Goal: Task Accomplishment & Management: Manage account settings

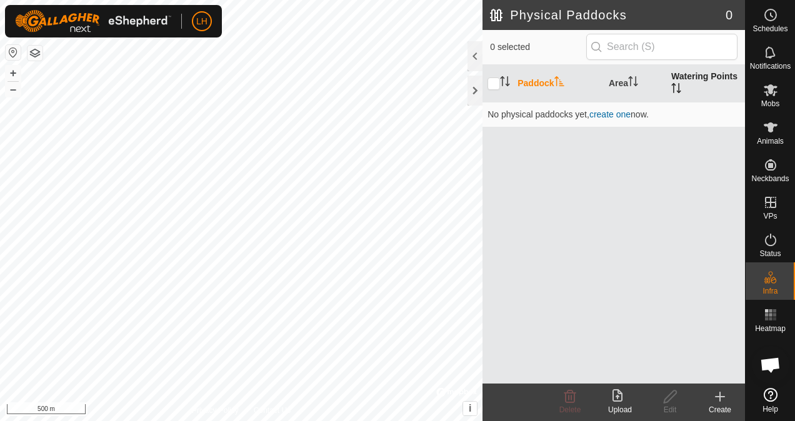
click at [688, 79] on th "Watering Points" at bounding box center [705, 84] width 79 height 38
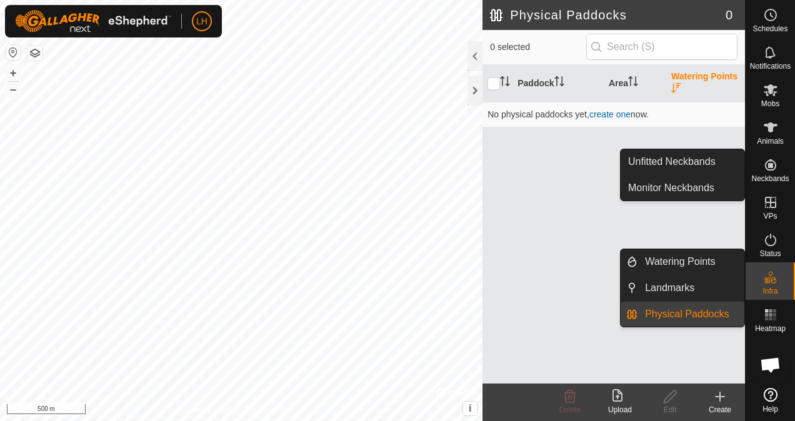
click at [715, 313] on link "Physical Paddocks" at bounding box center [691, 314] width 107 height 25
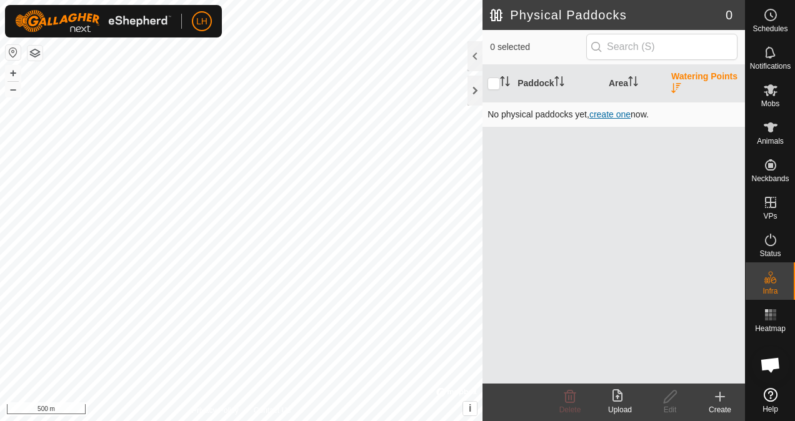
click at [601, 114] on span "create one" at bounding box center [609, 114] width 41 height 10
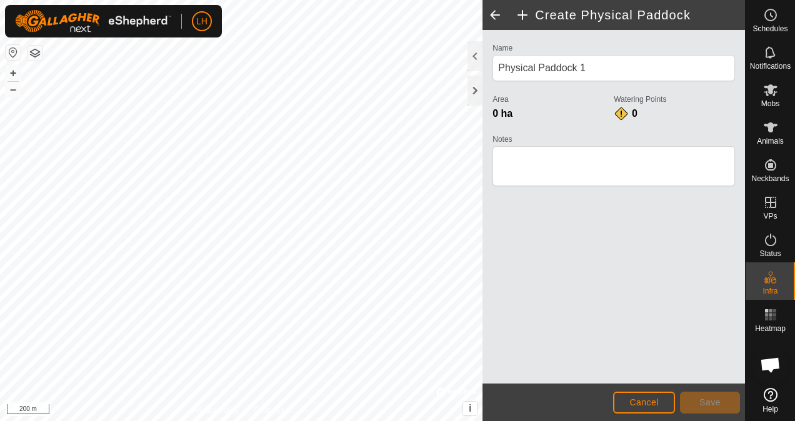
click at [524, 16] on h2 "Create Physical Paddock" at bounding box center [630, 15] width 230 height 15
click at [491, 16] on span at bounding box center [495, 15] width 25 height 30
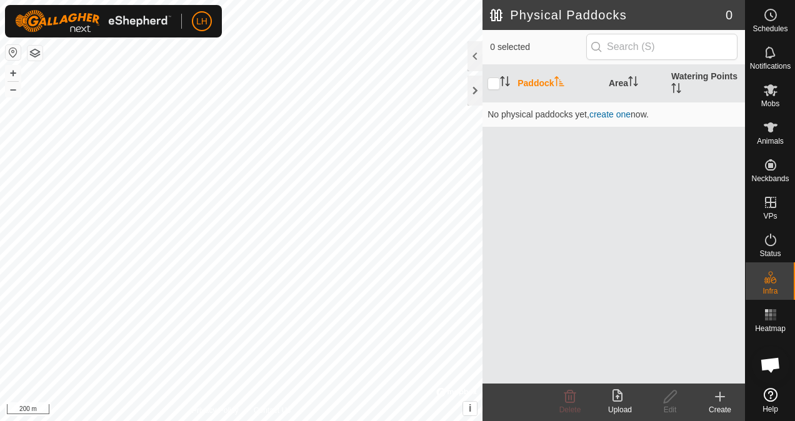
click at [622, 406] on div "Upload" at bounding box center [620, 409] width 50 height 11
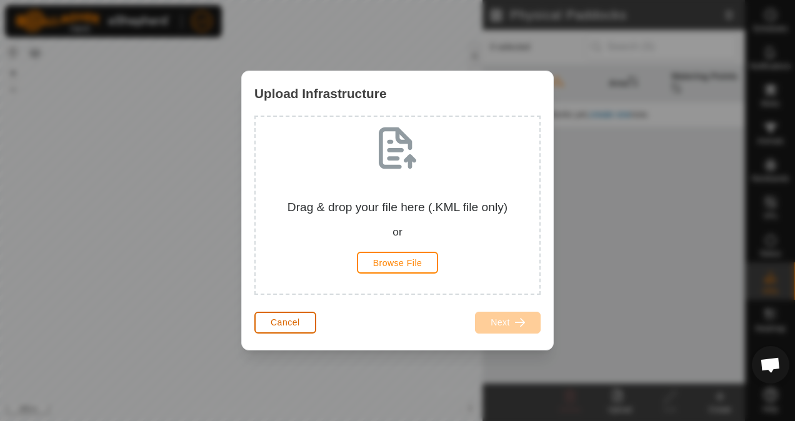
click at [304, 326] on button "Cancel" at bounding box center [285, 323] width 62 height 22
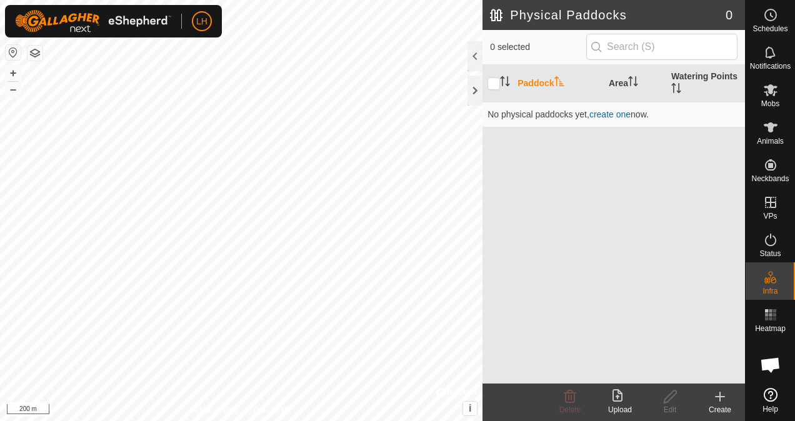
click at [623, 396] on icon at bounding box center [618, 395] width 10 height 13
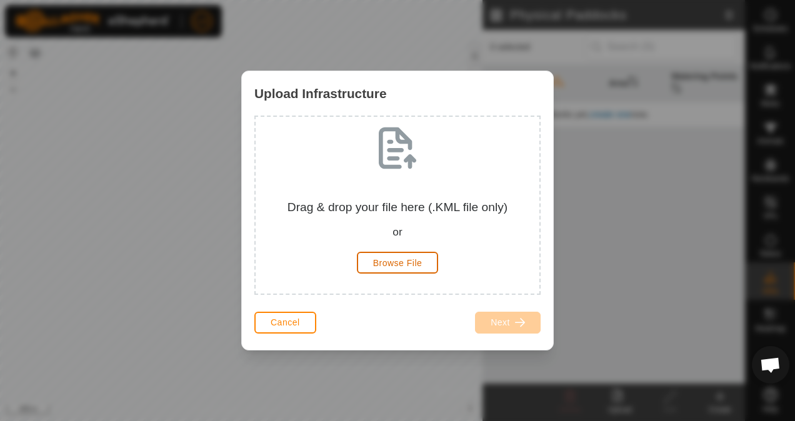
click at [384, 264] on span "Browse File" at bounding box center [397, 263] width 49 height 10
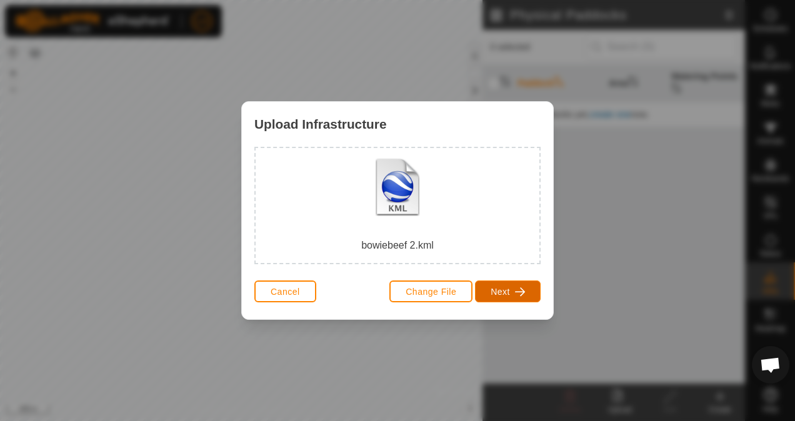
click at [513, 281] on button "Next" at bounding box center [508, 292] width 66 height 22
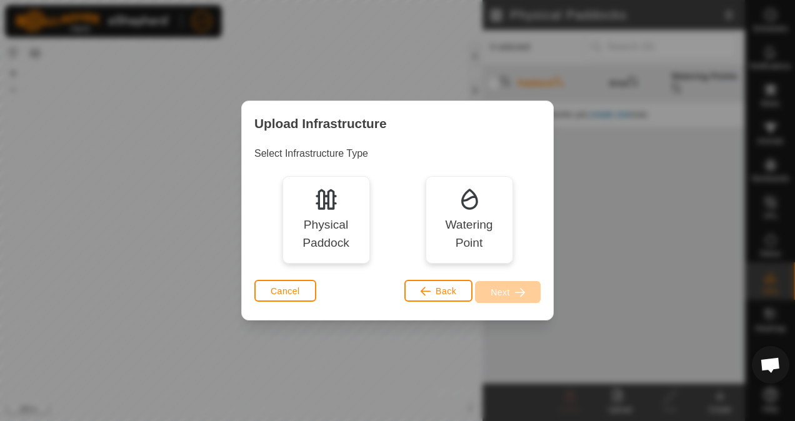
click at [324, 229] on div "Physical Paddock" at bounding box center [325, 234] width 69 height 36
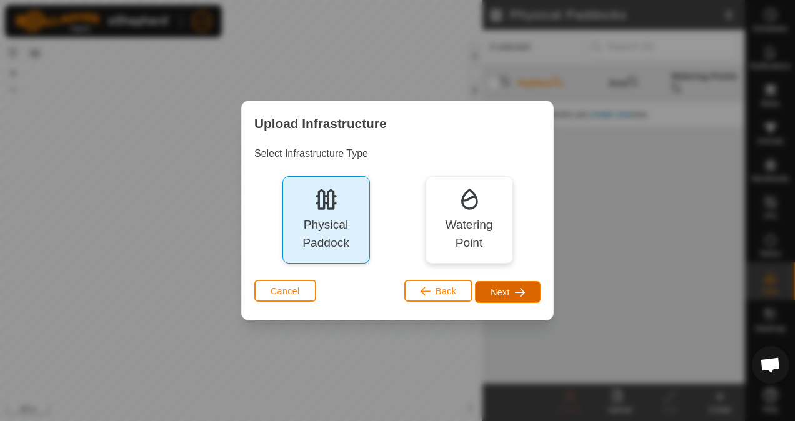
click at [505, 299] on button "Next" at bounding box center [508, 292] width 66 height 22
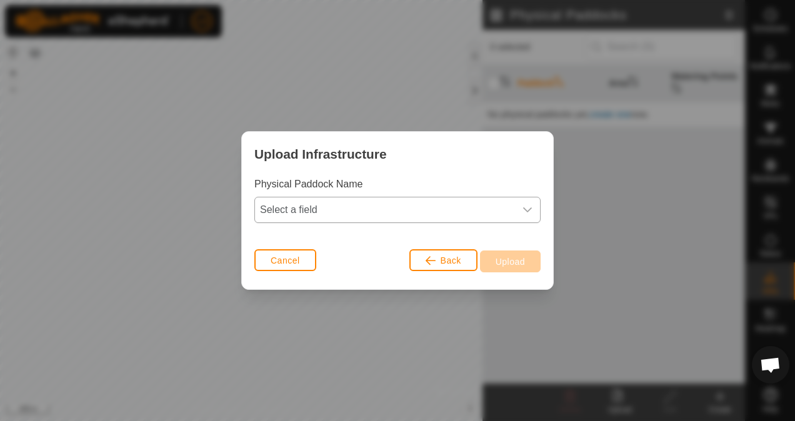
click at [386, 216] on span "Select a field" at bounding box center [385, 210] width 260 height 25
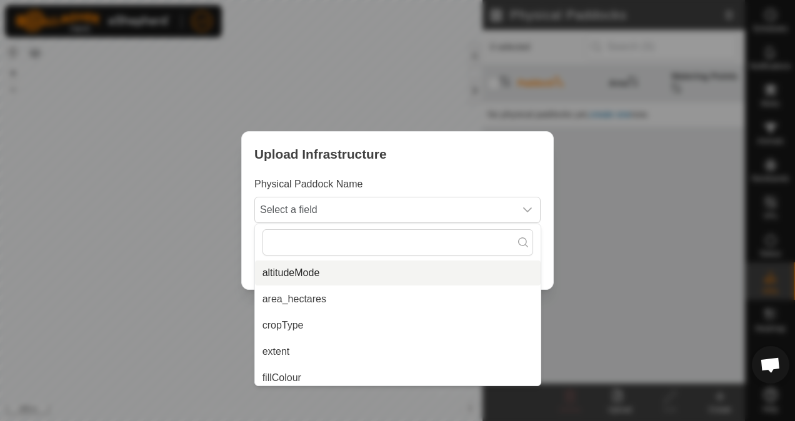
click at [359, 175] on div "Upload Infrastructure" at bounding box center [397, 154] width 311 height 44
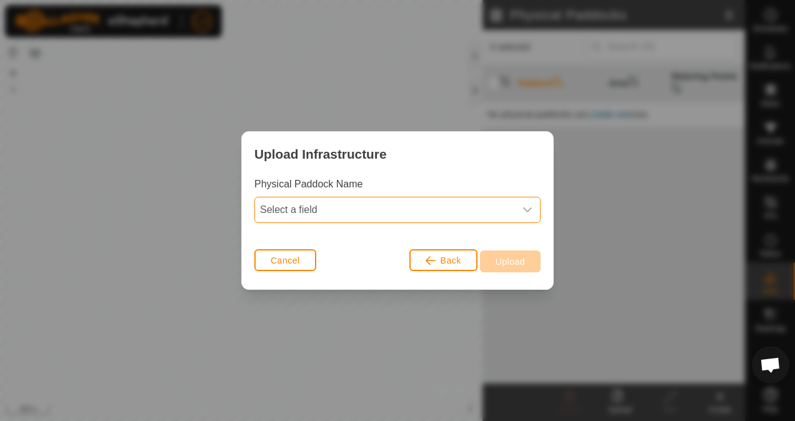
click at [350, 211] on span "Select a field" at bounding box center [385, 210] width 260 height 25
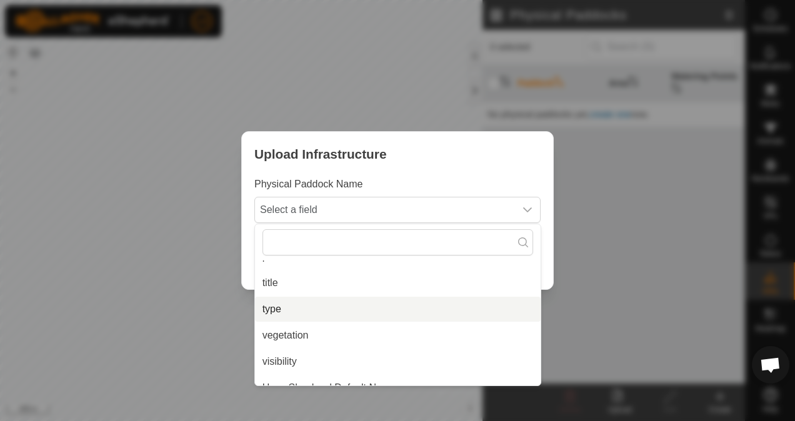
scroll to position [294, 0]
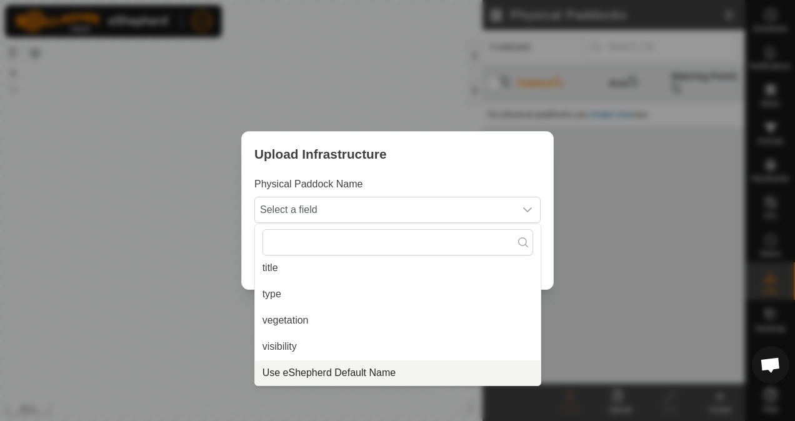
click at [313, 375] on li "Use eShepherd Default Name" at bounding box center [398, 373] width 286 height 25
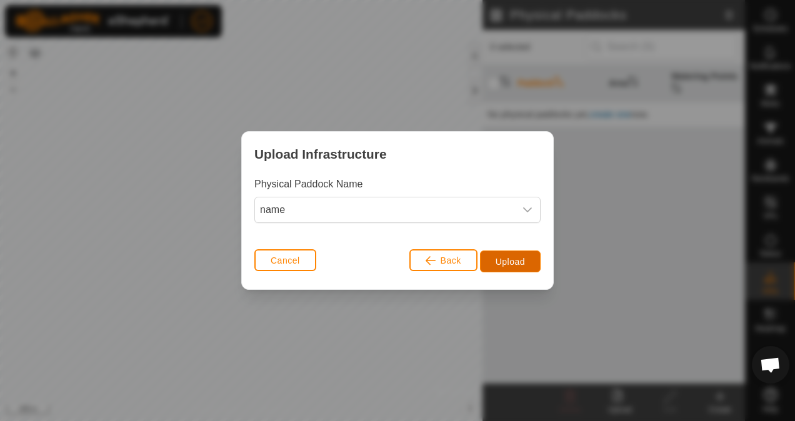
click at [495, 265] on button "Upload" at bounding box center [510, 262] width 61 height 22
click at [304, 265] on button "Cancel" at bounding box center [285, 260] width 62 height 22
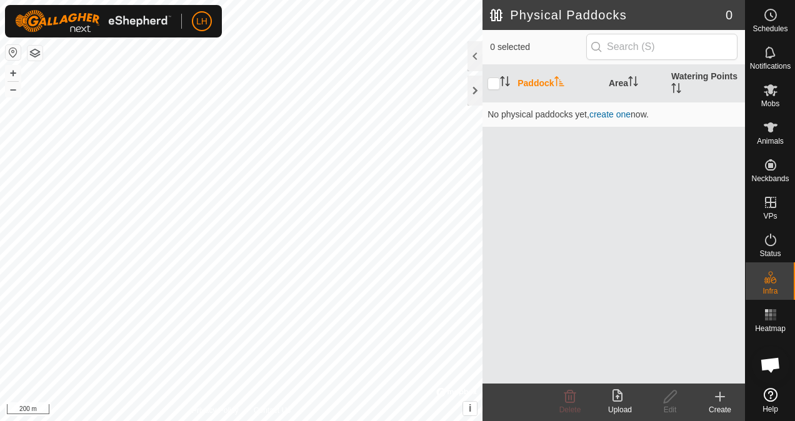
click at [716, 407] on div "Create" at bounding box center [720, 409] width 50 height 11
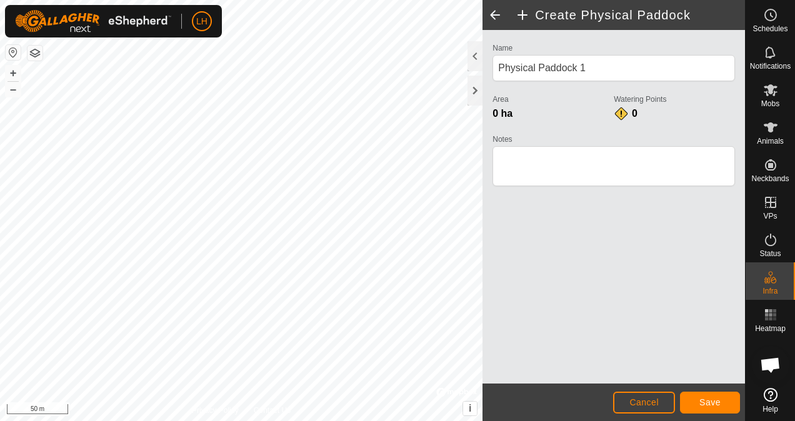
click at [136, 0] on html "LH Schedules Notifications Mobs Animals Neckbands VPs Status Infra Heatmap Help…" at bounding box center [397, 210] width 795 height 421
click at [423, 0] on html "LH Schedules Notifications Mobs Animals Neckbands VPs Status Infra Heatmap Help…" at bounding box center [397, 210] width 795 height 421
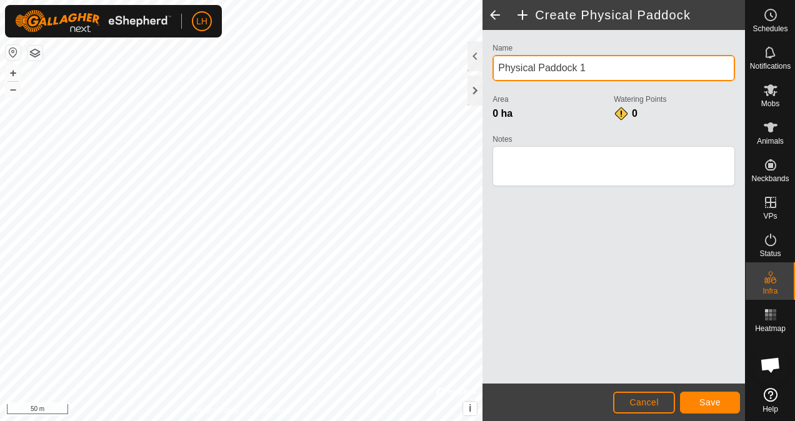
click at [453, 78] on div "Create Physical Paddock Name Physical Paddock 1 Area 0 ha Watering Points 0 Not…" at bounding box center [372, 210] width 745 height 421
click at [434, 84] on div "Create Physical Paddock Name Physical Paddock 1 Area 0 ha Watering Points 0 Not…" at bounding box center [372, 210] width 745 height 421
drag, startPoint x: 596, startPoint y: 67, endPoint x: 493, endPoint y: 68, distance: 103.1
click at [493, 68] on input "Physical Paddock 1" at bounding box center [614, 68] width 243 height 26
type input "BOD. Entrance"
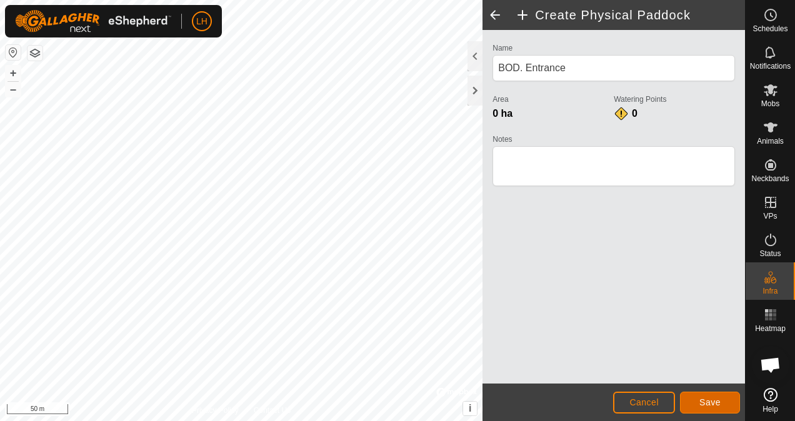
click at [723, 395] on button "Save" at bounding box center [710, 403] width 60 height 22
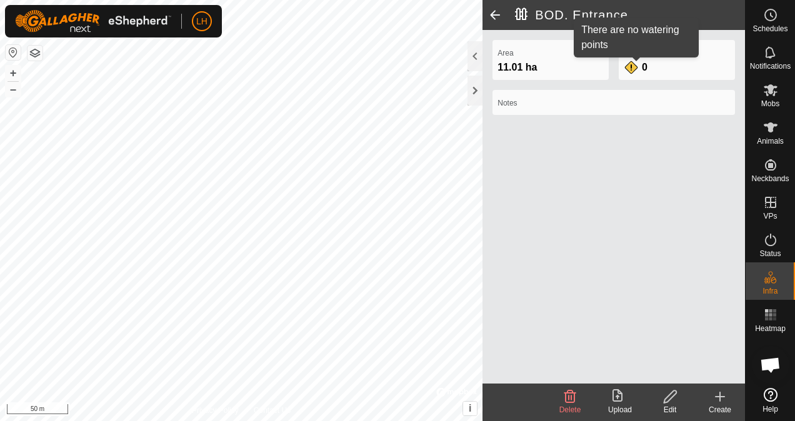
click at [633, 68] on div "0" at bounding box center [636, 67] width 25 height 15
click at [631, 69] on div "0" at bounding box center [636, 67] width 25 height 15
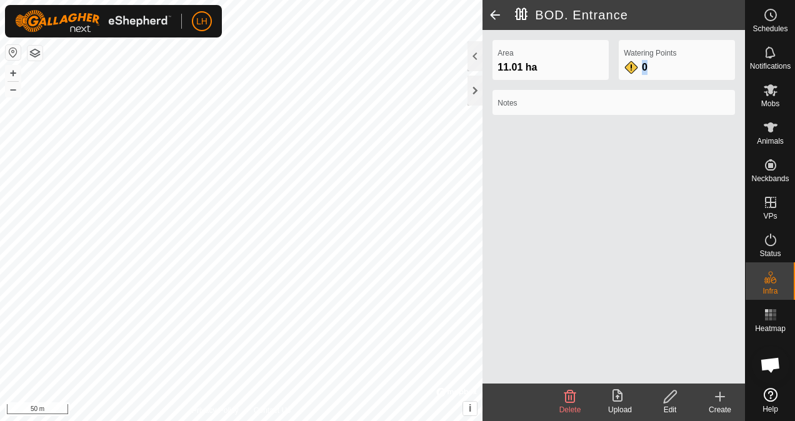
click at [631, 69] on div "0" at bounding box center [636, 67] width 25 height 15
drag, startPoint x: 631, startPoint y: 69, endPoint x: 617, endPoint y: 253, distance: 184.3
click at [617, 253] on div "Area 11.01 ha Watering Points 0 Notes" at bounding box center [614, 207] width 263 height 354
click at [711, 403] on create-svg-icon at bounding box center [720, 396] width 50 height 15
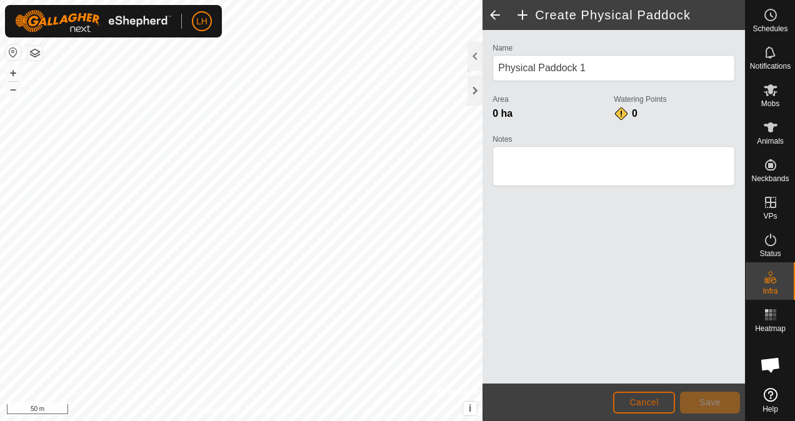
click at [650, 403] on span "Cancel" at bounding box center [643, 403] width 29 height 10
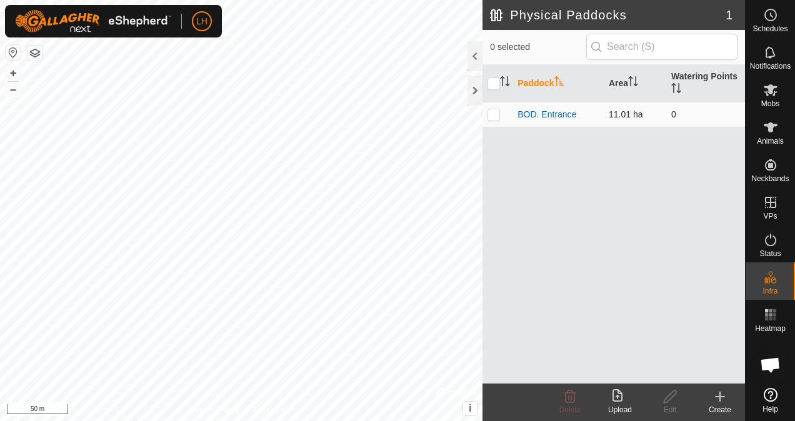
click at [680, 117] on td "0" at bounding box center [705, 114] width 79 height 25
click at [547, 116] on link "BOD. Entrance" at bounding box center [547, 114] width 59 height 10
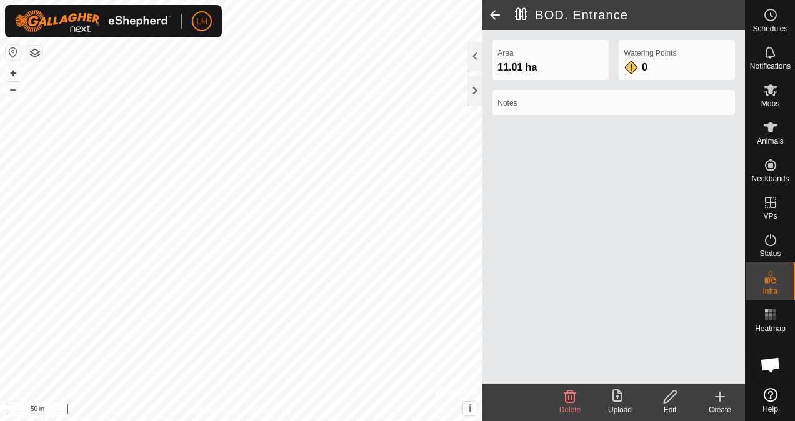
click at [676, 396] on icon at bounding box center [671, 396] width 16 height 15
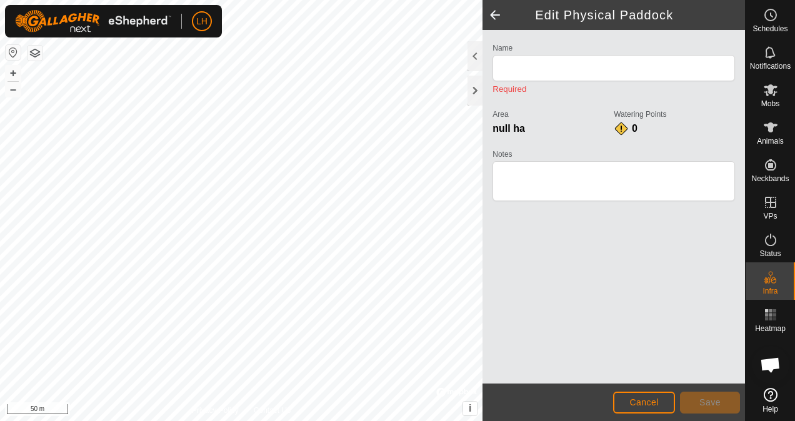
type input "BOD. Entrance"
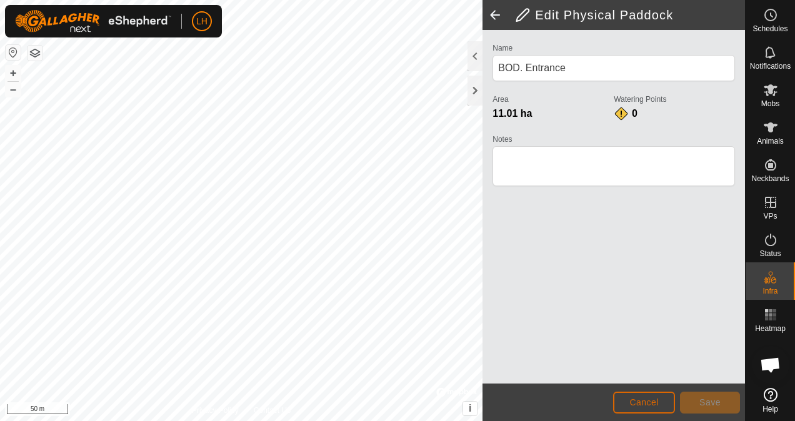
click at [620, 406] on button "Cancel" at bounding box center [644, 403] width 62 height 22
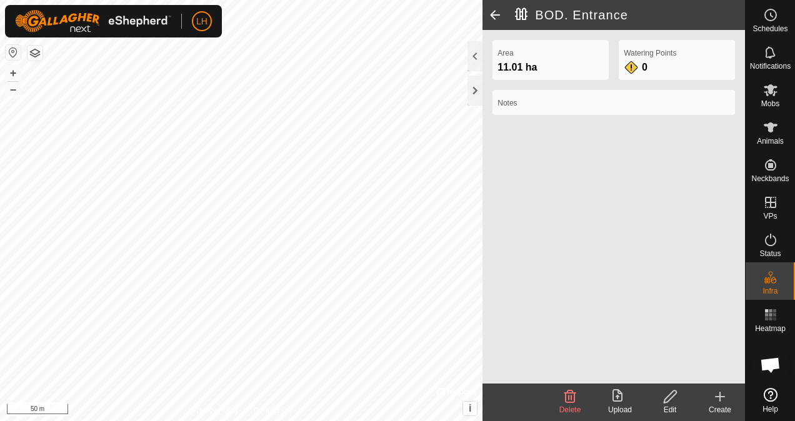
click at [706, 399] on create-svg-icon at bounding box center [720, 396] width 50 height 15
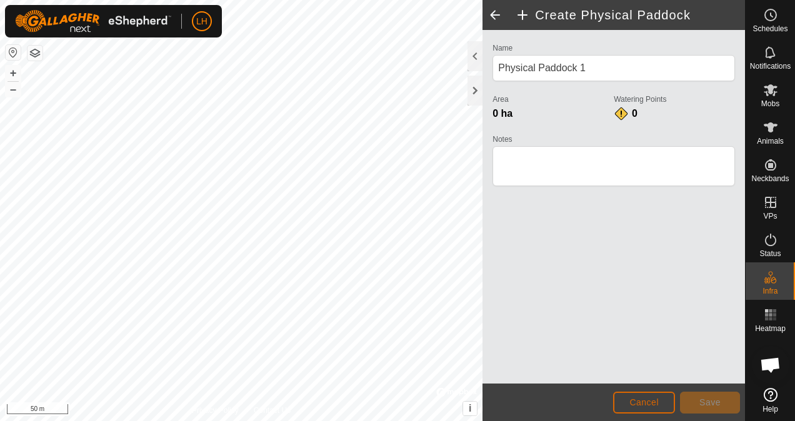
click at [647, 398] on span "Cancel" at bounding box center [643, 403] width 29 height 10
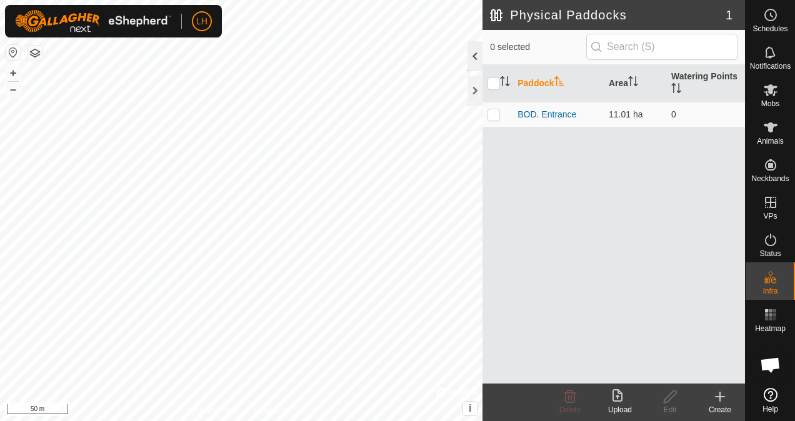
click at [474, 56] on div at bounding box center [475, 56] width 15 height 30
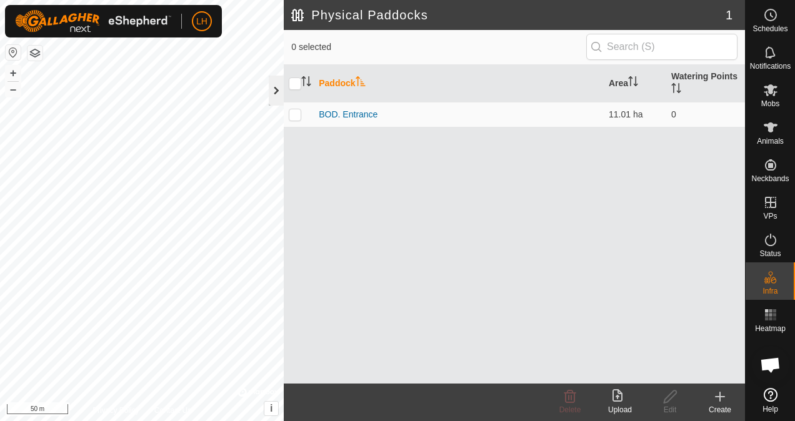
click at [272, 86] on div at bounding box center [276, 91] width 15 height 30
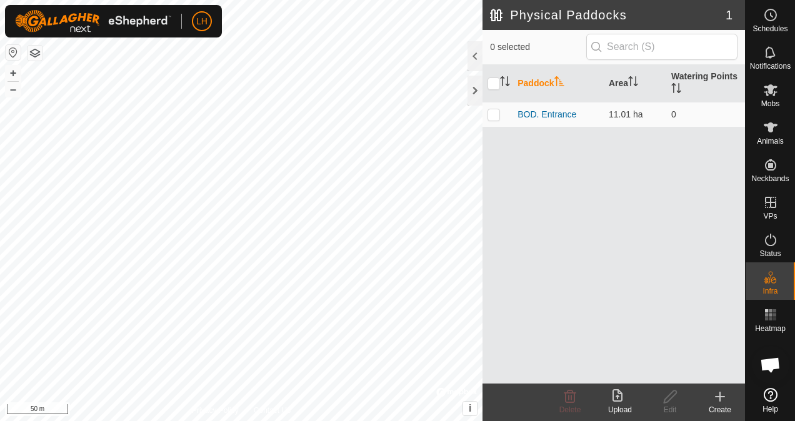
click at [726, 403] on icon at bounding box center [720, 396] width 15 height 15
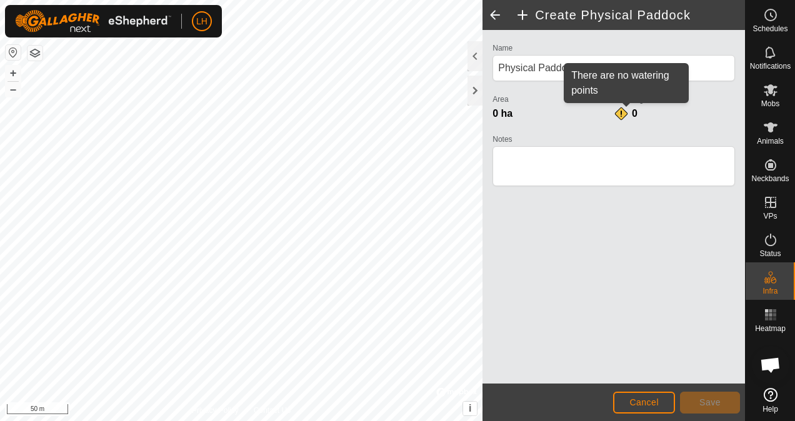
click at [621, 108] on div "0" at bounding box center [626, 113] width 25 height 15
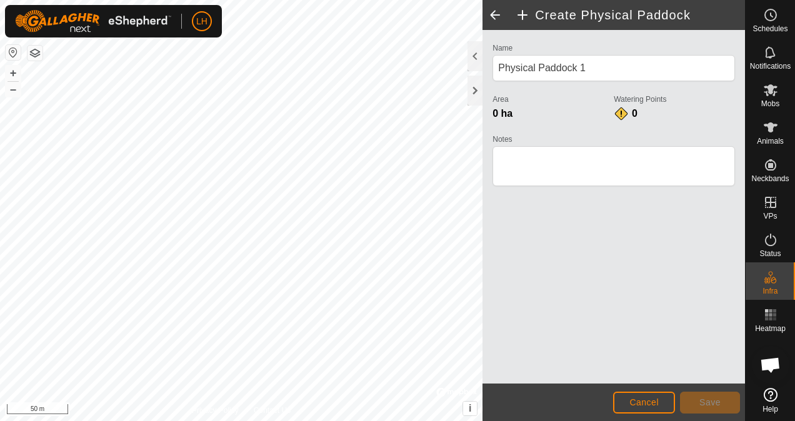
click at [639, 110] on div "0" at bounding box center [626, 113] width 25 height 15
click at [520, 10] on h2 "Create Physical Paddock" at bounding box center [630, 15] width 230 height 15
click at [529, 29] on header "Create Physical Paddock" at bounding box center [614, 15] width 263 height 30
click at [494, 13] on span at bounding box center [495, 15] width 25 height 30
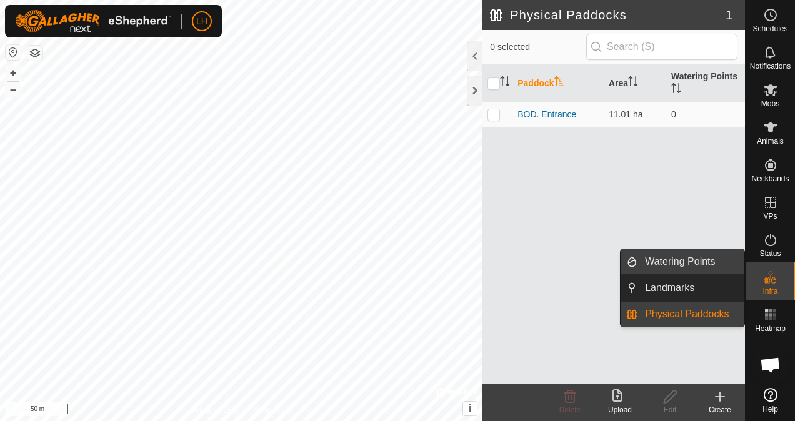
click at [691, 264] on link "Watering Points" at bounding box center [691, 261] width 107 height 25
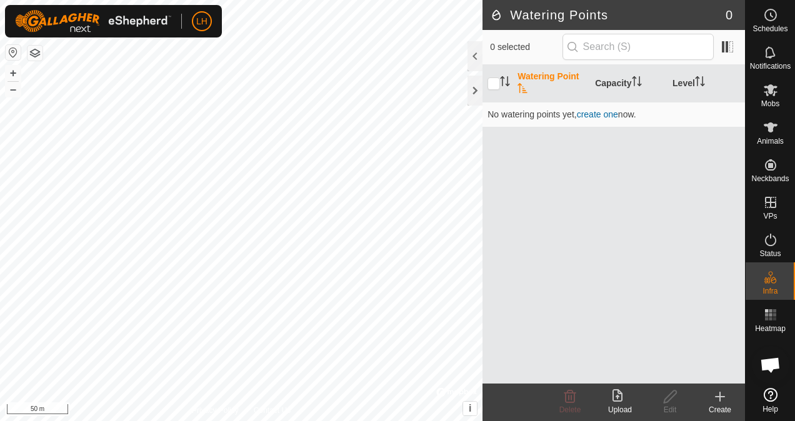
click at [720, 405] on div "Create" at bounding box center [720, 409] width 50 height 11
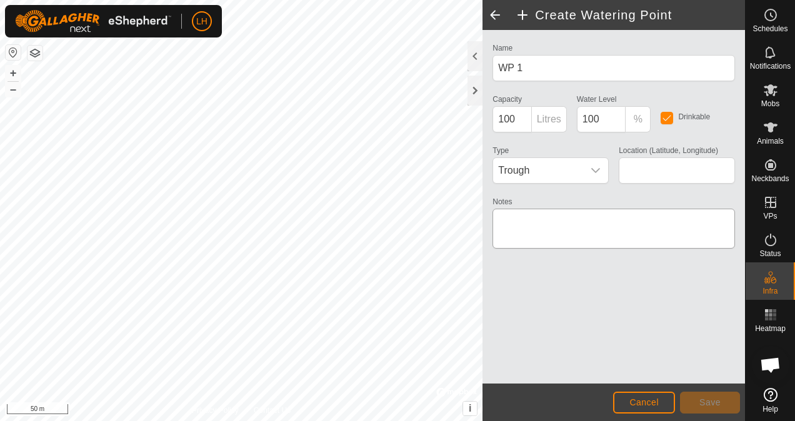
type input "-33.929416, 116.190855"
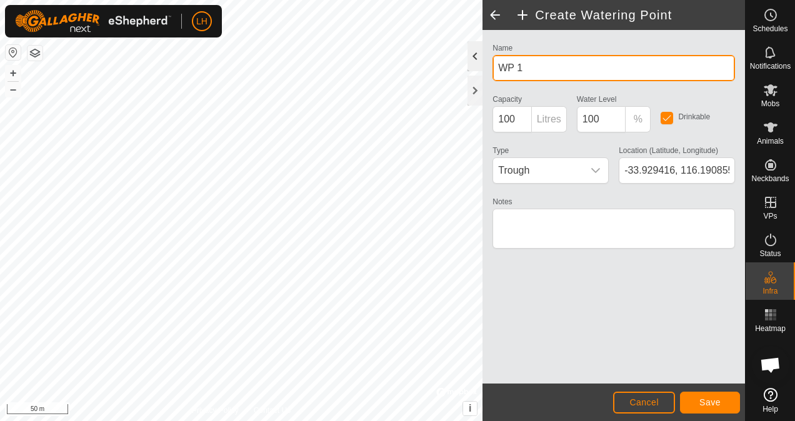
drag, startPoint x: 539, startPoint y: 63, endPoint x: 476, endPoint y: 70, distance: 63.6
click at [483, 70] on div "Create Watering Point Name WP 1 Capacity 100 Litres Water Level 100 % Drinkable…" at bounding box center [614, 210] width 263 height 421
click at [542, 68] on input "BOD. Enterance" at bounding box center [614, 68] width 243 height 26
click at [568, 70] on input "BOD. Entrance" at bounding box center [614, 68] width 243 height 26
type input "BOD. Entrance dam"
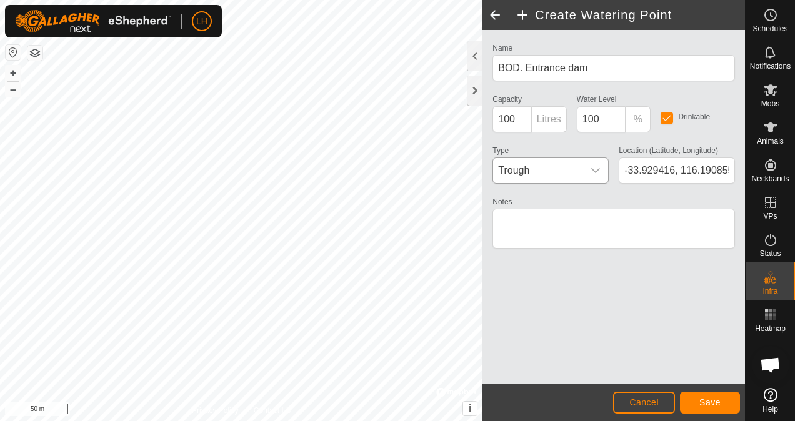
click at [543, 182] on p-select "Trough" at bounding box center [551, 171] width 116 height 26
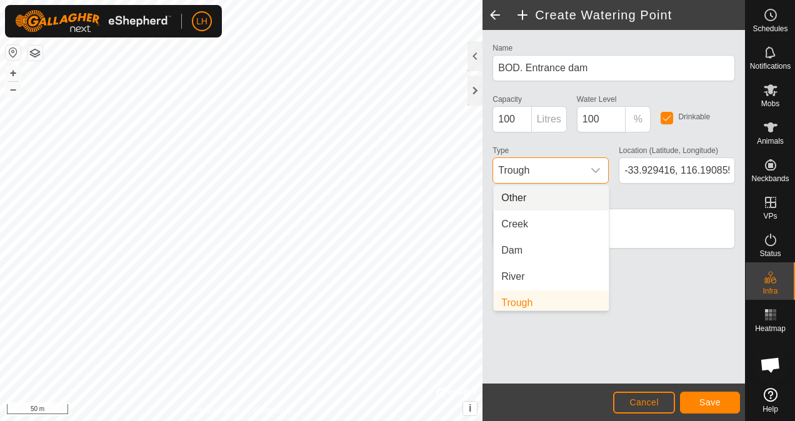
scroll to position [5, 0]
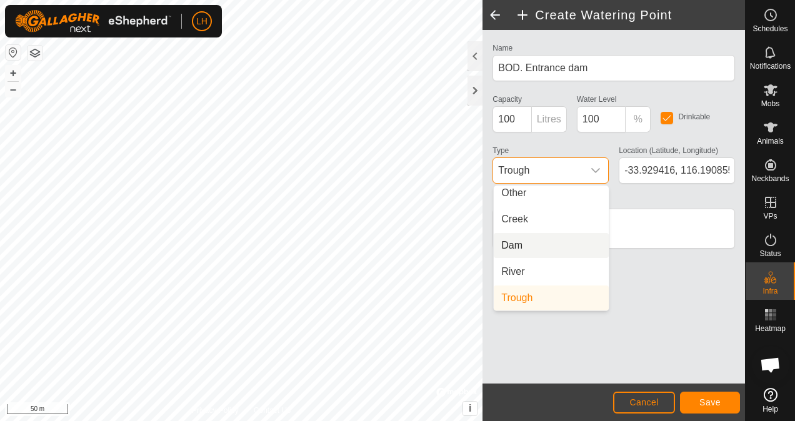
click at [519, 240] on li "Dam" at bounding box center [551, 245] width 115 height 25
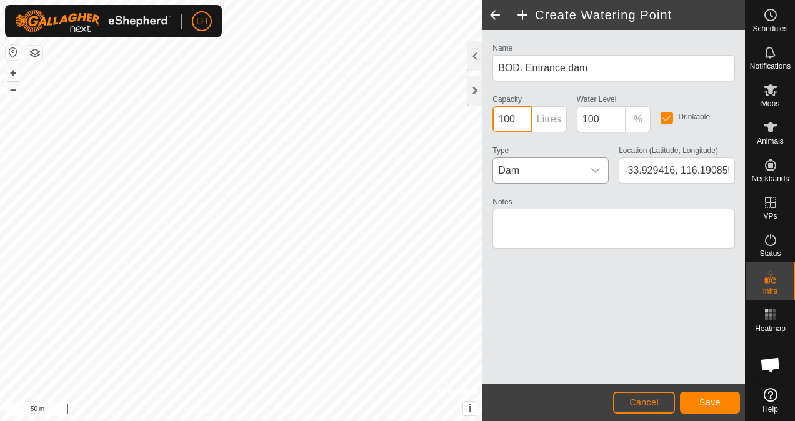
click at [529, 125] on input "100" at bounding box center [512, 119] width 39 height 26
type input "1"
type input "100"
click at [711, 405] on span "Save" at bounding box center [710, 403] width 21 height 10
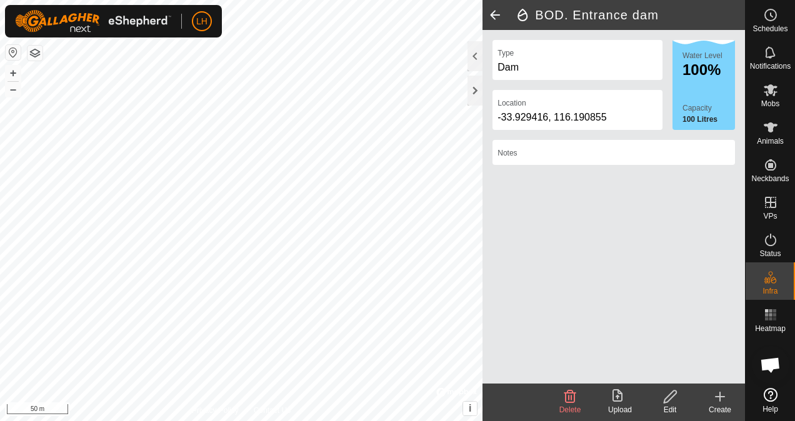
click at [724, 409] on div "Create" at bounding box center [720, 409] width 50 height 11
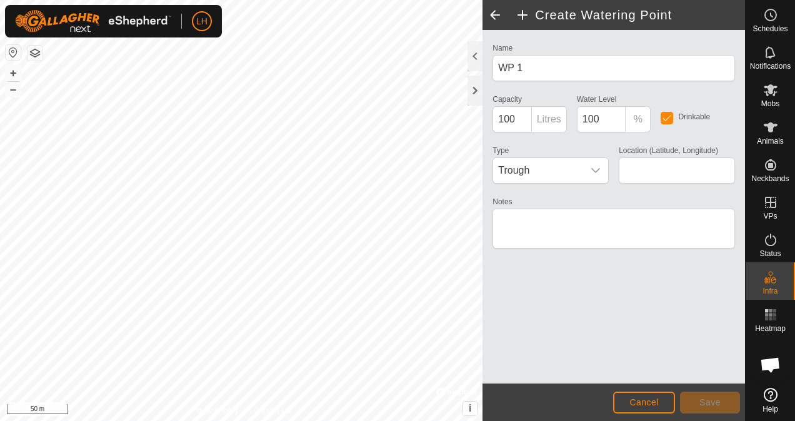
type input "-33.928698, 116.190166"
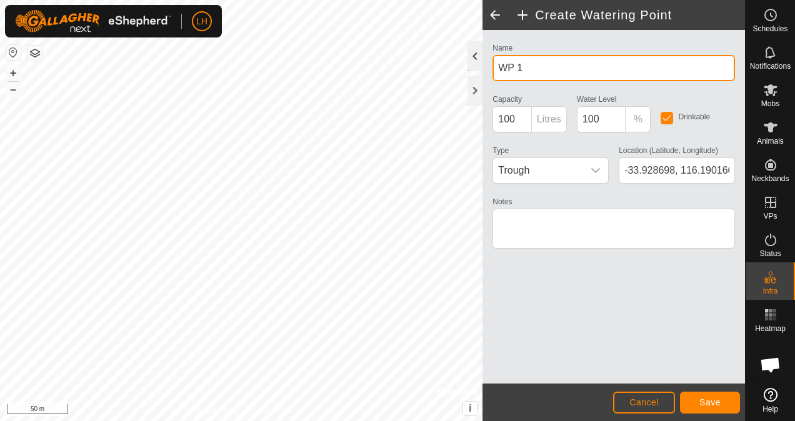
click at [467, 65] on div "Create Watering Point Name WP 1 Capacity 100 Litres Water Level 100 % Drinkable…" at bounding box center [372, 210] width 745 height 421
type input "W"
click at [566, 69] on input "BOD. Entrance dam" at bounding box center [614, 68] width 243 height 26
click at [591, 76] on input "BOD. Entrance dam" at bounding box center [614, 68] width 243 height 26
type input "BOD. Entrance soak"
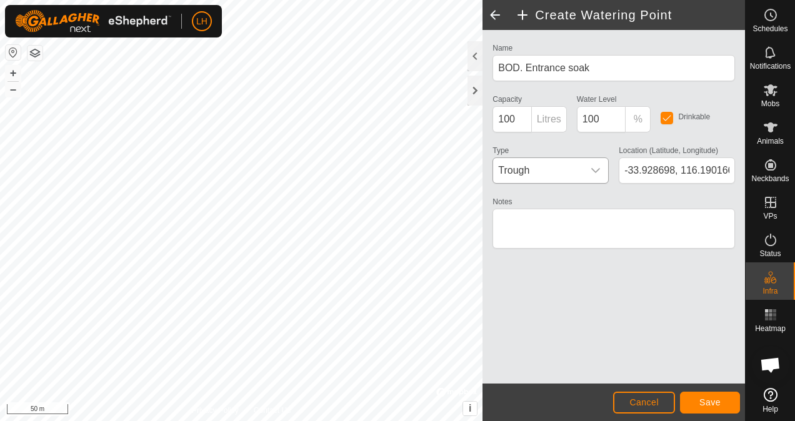
click at [540, 169] on span "Trough" at bounding box center [538, 170] width 90 height 25
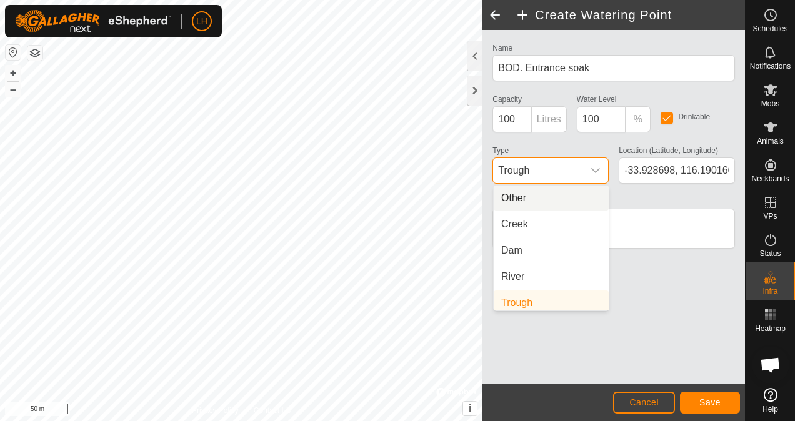
scroll to position [5, 0]
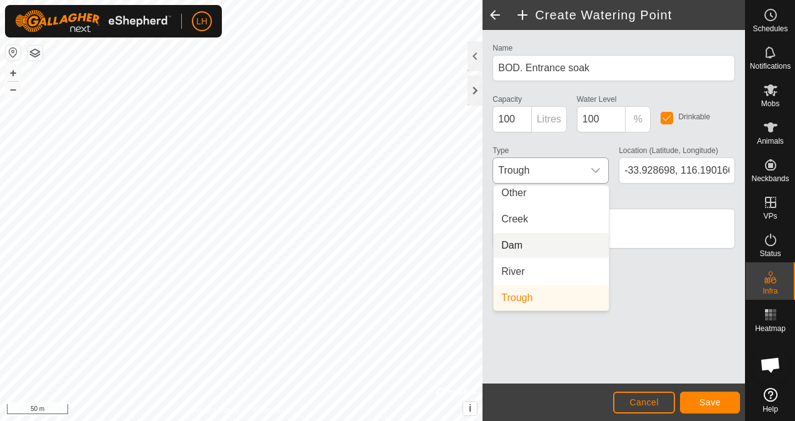
click at [521, 245] on li "Dam" at bounding box center [551, 245] width 115 height 25
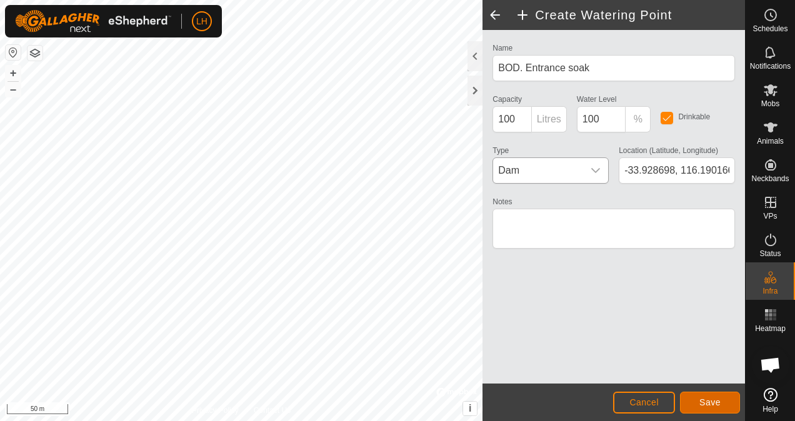
click at [686, 402] on button "Save" at bounding box center [710, 403] width 60 height 22
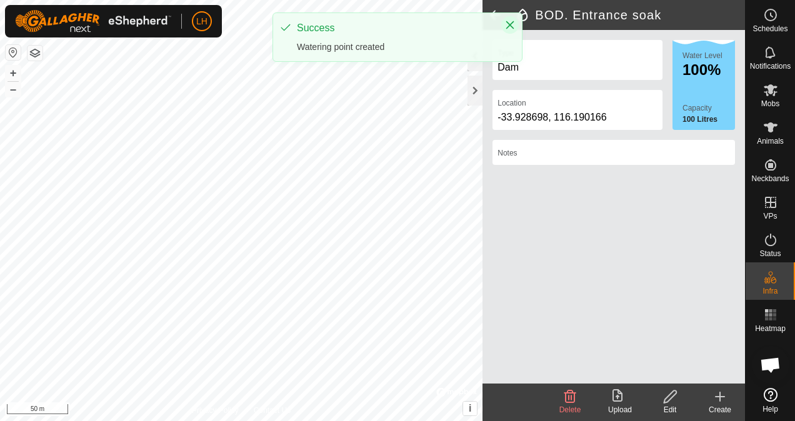
click at [513, 23] on icon "Close" at bounding box center [510, 25] width 10 height 10
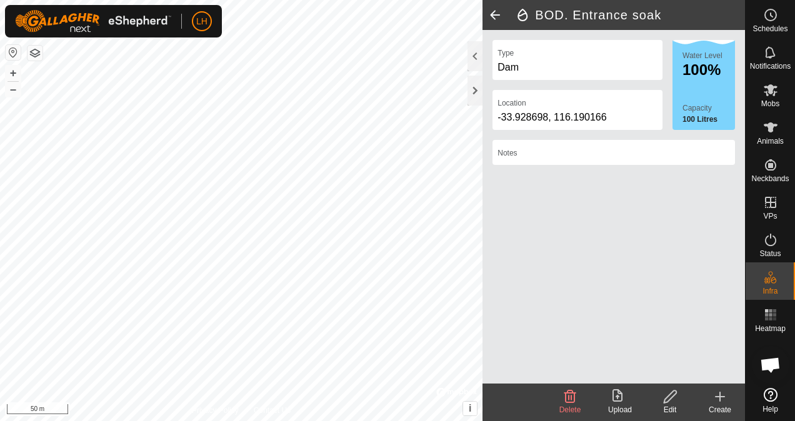
click at [309, 0] on html "LH Schedules Notifications Mobs Animals Neckbands VPs Status Infra Heatmap Help…" at bounding box center [397, 210] width 795 height 421
click at [501, 13] on span at bounding box center [495, 15] width 25 height 30
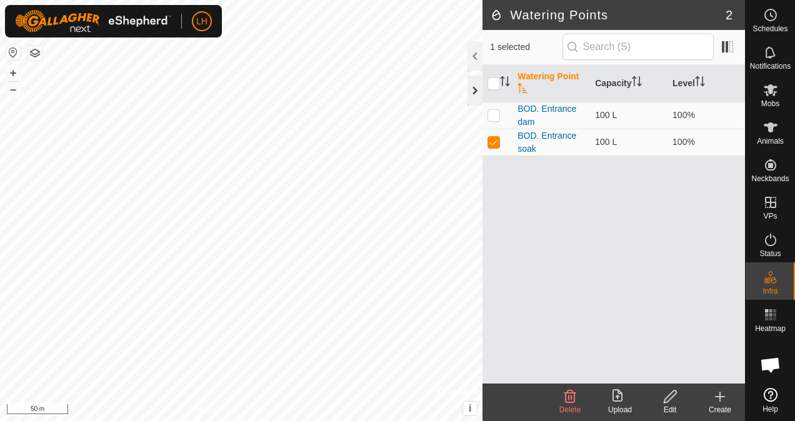
click at [473, 84] on div at bounding box center [475, 91] width 15 height 30
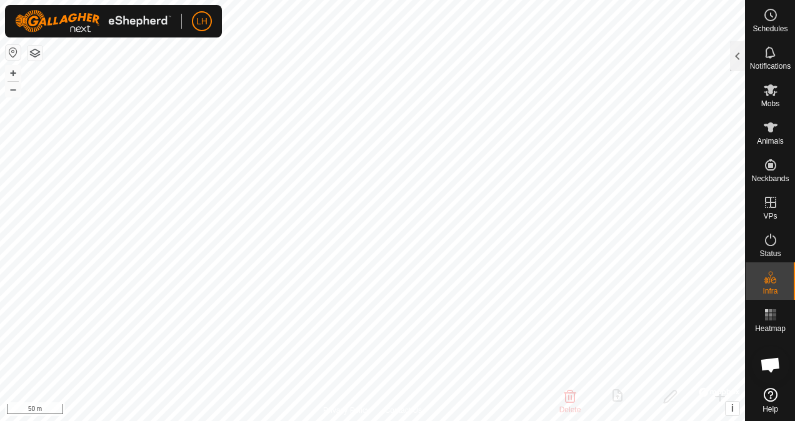
click at [424, 421] on html "LH Schedules Notifications Mobs Animals Neckbands VPs Status Infra Heatmap Help…" at bounding box center [397, 210] width 795 height 421
click at [536, 421] on html "LH Schedules Notifications Mobs Animals Neckbands VPs Status Infra Heatmap Help…" at bounding box center [397, 210] width 795 height 421
click at [469, 421] on html "LH Schedules Notifications Mobs Animals Neckbands VPs Status Infra Heatmap Help…" at bounding box center [397, 210] width 795 height 421
click at [735, 48] on div at bounding box center [737, 56] width 15 height 30
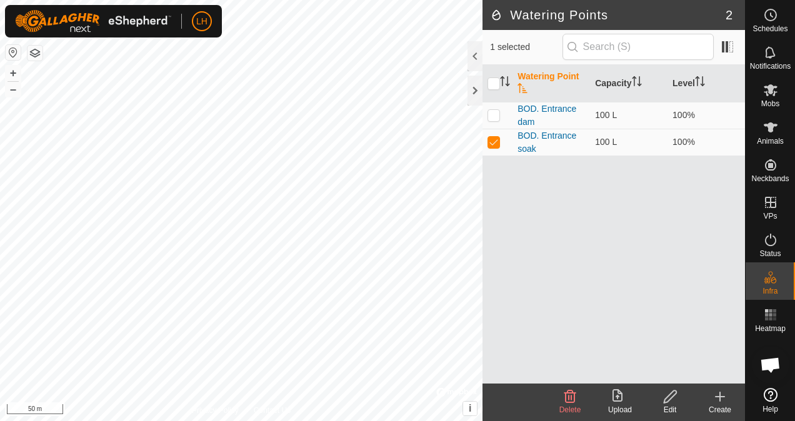
click at [731, 11] on span "2" at bounding box center [729, 15] width 7 height 19
click at [530, 19] on h2 "Watering Points" at bounding box center [608, 15] width 236 height 15
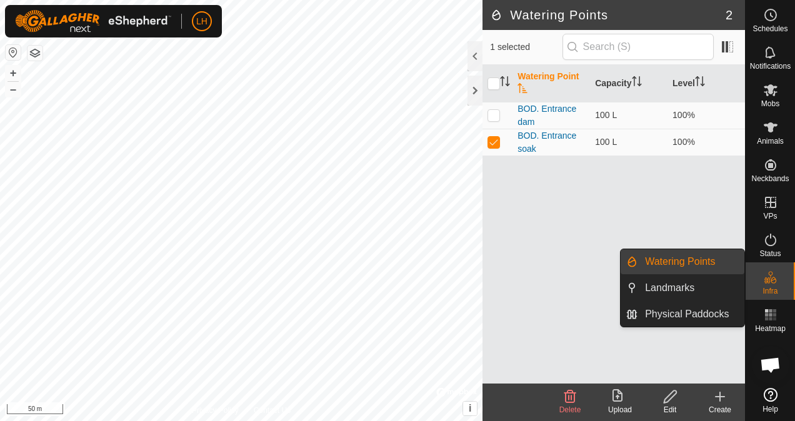
click at [781, 293] on div "Infra" at bounding box center [770, 282] width 49 height 38
click at [681, 313] on link "Physical Paddocks" at bounding box center [691, 314] width 107 height 25
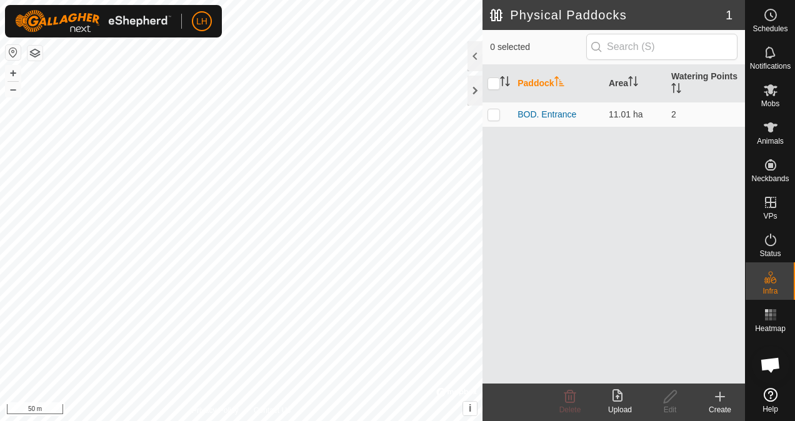
click at [710, 391] on create-svg-icon at bounding box center [720, 396] width 50 height 15
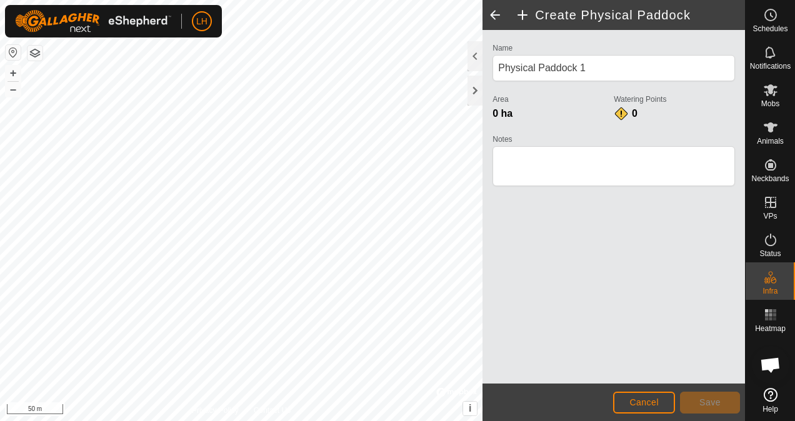
click at [520, 21] on h2 "Create Physical Paddock" at bounding box center [630, 15] width 230 height 15
click at [520, 17] on h2 "Create Physical Paddock" at bounding box center [630, 15] width 230 height 15
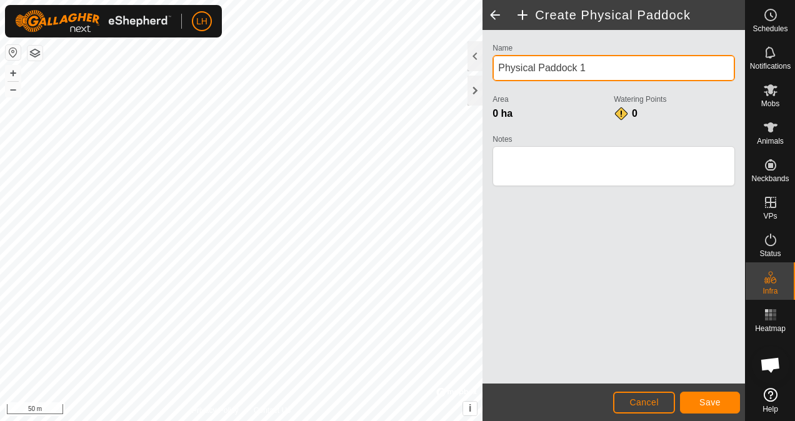
click at [441, 74] on div "Create Physical Paddock Name Physical Paddock 1 Area 0 ha Watering Points 0 Not…" at bounding box center [372, 210] width 745 height 421
drag, startPoint x: 586, startPoint y: 63, endPoint x: 496, endPoint y: 60, distance: 90.1
click at [496, 60] on input "Physical Paddock 1" at bounding box center [614, 68] width 243 height 26
type input "BOD. House"
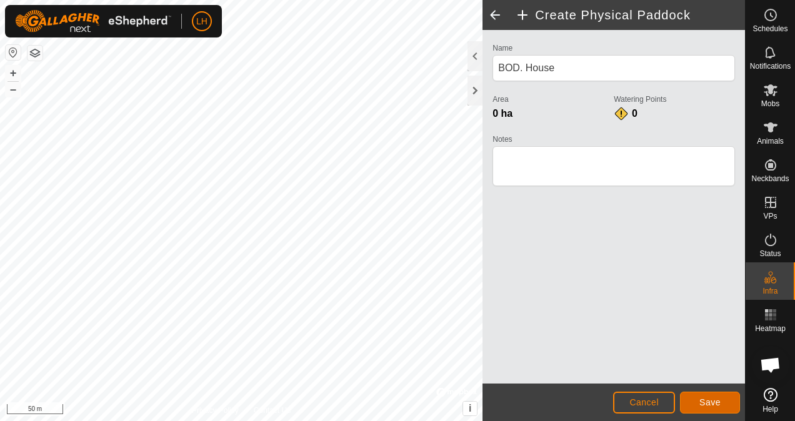
click at [703, 394] on button "Save" at bounding box center [710, 403] width 60 height 22
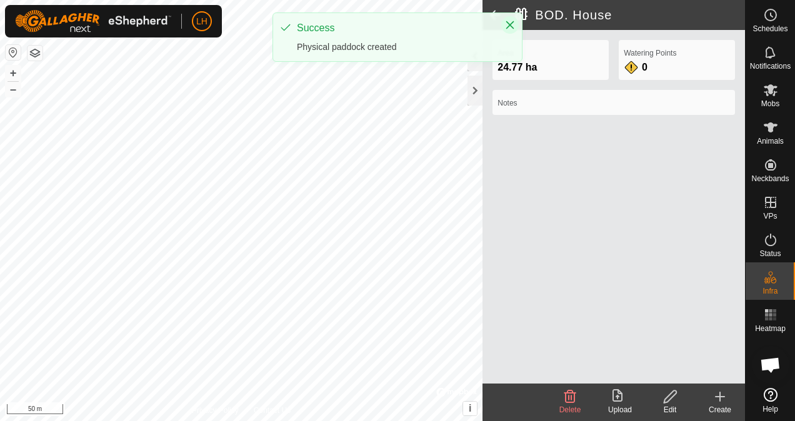
click at [514, 28] on icon "Close" at bounding box center [510, 25] width 10 height 10
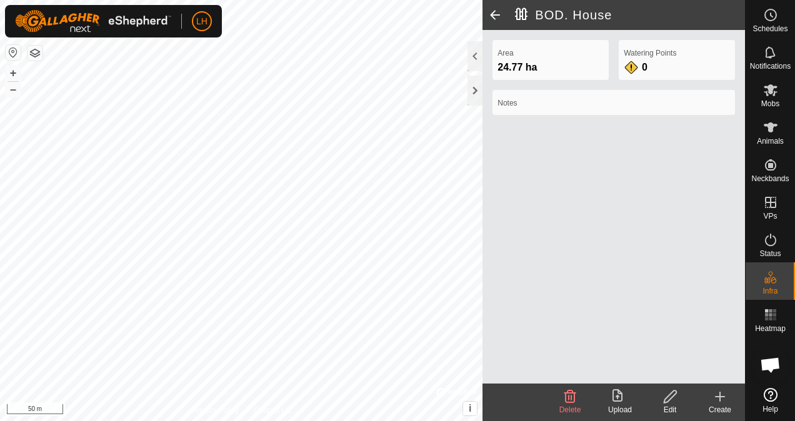
click at [486, 19] on span at bounding box center [495, 15] width 25 height 30
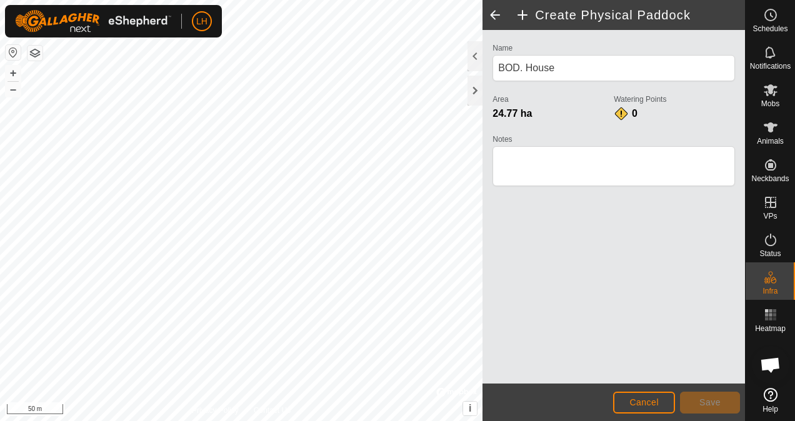
click at [498, 12] on span at bounding box center [495, 15] width 25 height 30
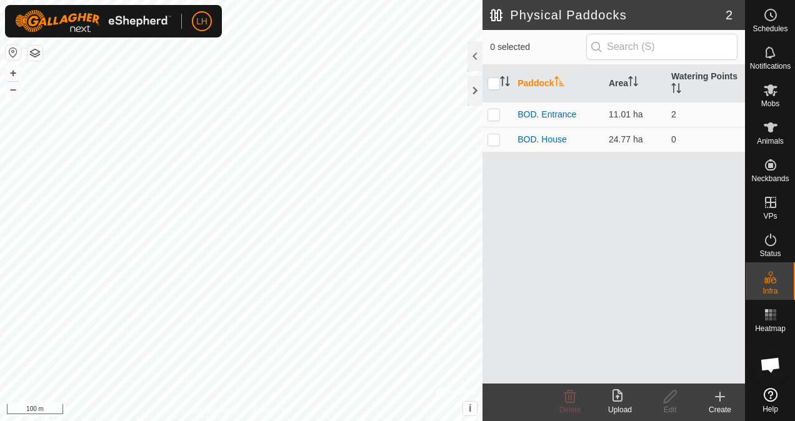
click at [726, 398] on icon at bounding box center [720, 396] width 15 height 15
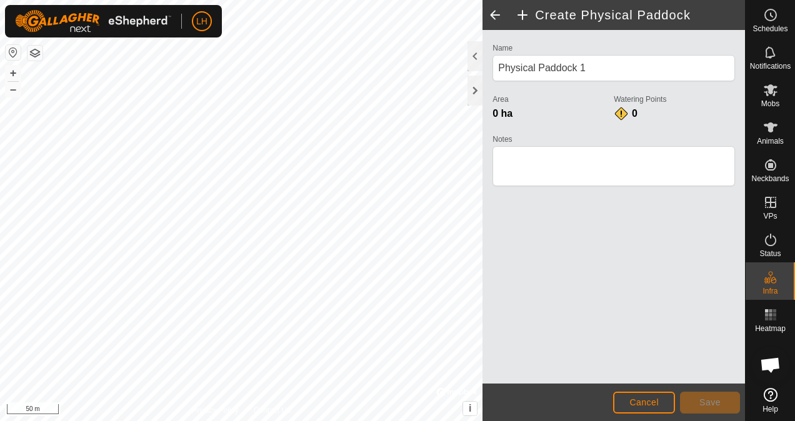
click at [486, 303] on div "Create Physical Paddock Name Physical Paddock 1 Area 0 ha Watering Points 0 Not…" at bounding box center [372, 210] width 745 height 421
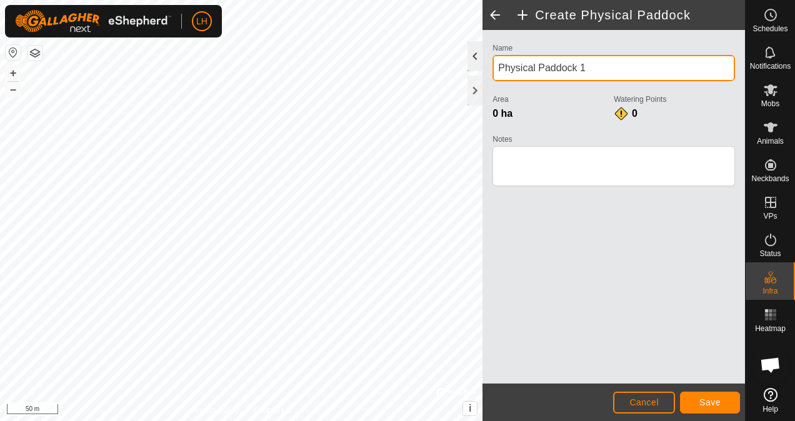
click at [466, 67] on div "Create Physical Paddock Name Physical Paddock 1 Area 0 ha Watering Points 0 Not…" at bounding box center [372, 210] width 745 height 421
drag, startPoint x: 585, startPoint y: 65, endPoint x: 483, endPoint y: 66, distance: 102.5
click at [483, 66] on div "Create Physical Paddock Name Physical Paddock 1 Area 0 ha Watering Points 0 Not…" at bounding box center [614, 210] width 263 height 421
type input "BOD. Power Valley"
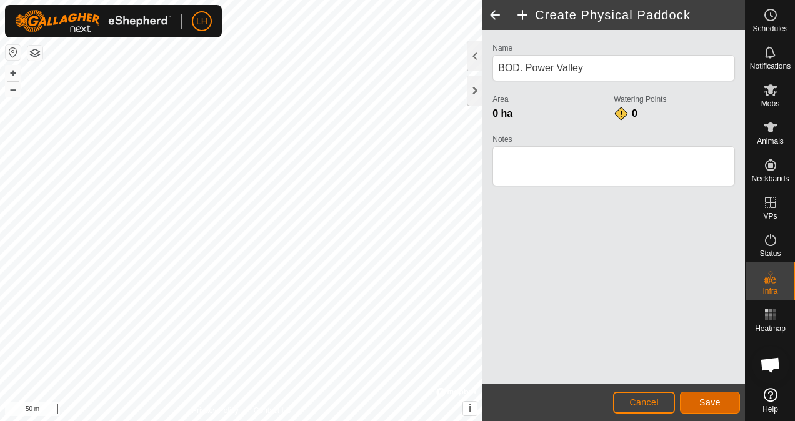
click at [705, 392] on button "Save" at bounding box center [710, 403] width 60 height 22
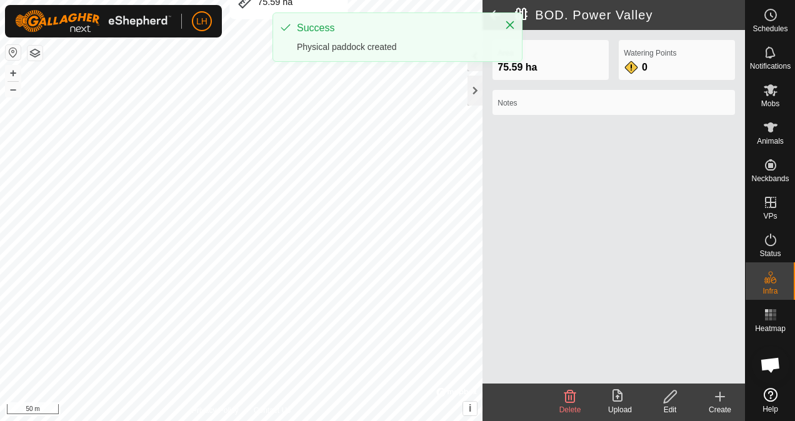
click at [290, 35] on div "LH Schedules Notifications Mobs Animals Neckbands VPs Status Infra Heatmap Help…" at bounding box center [397, 210] width 795 height 421
click at [156, 38] on div "LH Schedules Notifications Mobs Animals Neckbands VPs Status Infra Heatmap Help…" at bounding box center [397, 210] width 795 height 421
click at [130, 0] on html "LH Schedules Notifications Mobs Animals Neckbands VPs Status Infra Heatmap Help…" at bounding box center [397, 210] width 795 height 421
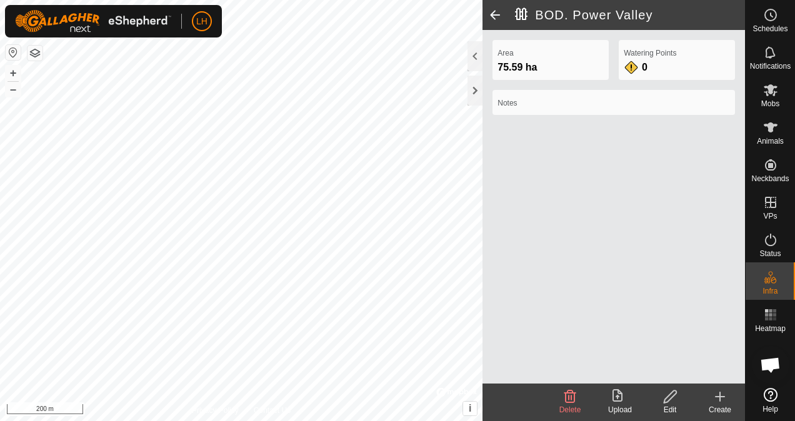
click at [729, 392] on create-svg-icon at bounding box center [720, 396] width 50 height 15
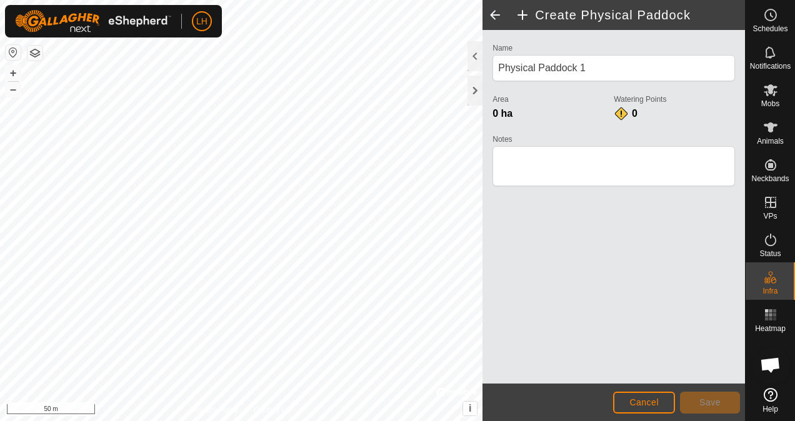
click at [335, 0] on html "LH Schedules Notifications Mobs Animals Neckbands VPs Status Infra Heatmap Help…" at bounding box center [397, 210] width 795 height 421
click at [300, 421] on html "LH Schedules Notifications Mobs Animals Neckbands VPs Status Infra Heatmap Help…" at bounding box center [397, 210] width 795 height 421
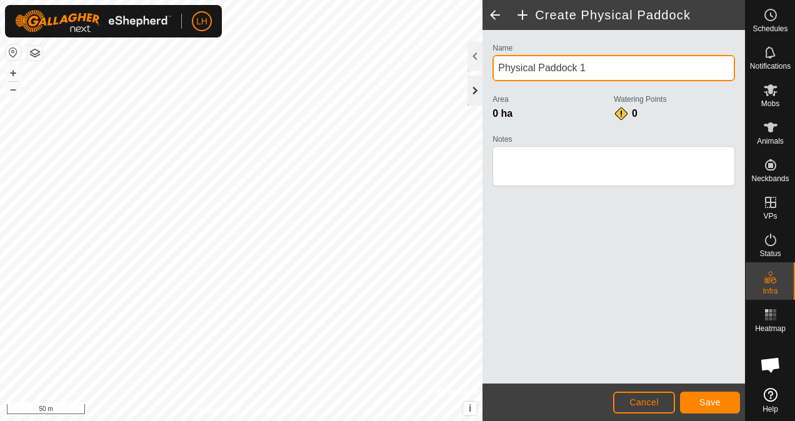
click at [329, 79] on div "Create Physical Paddock Name Physical Paddock 1 Area 0 ha Watering Points 0 Not…" at bounding box center [372, 210] width 745 height 421
type input "BOD. 1st Dam"
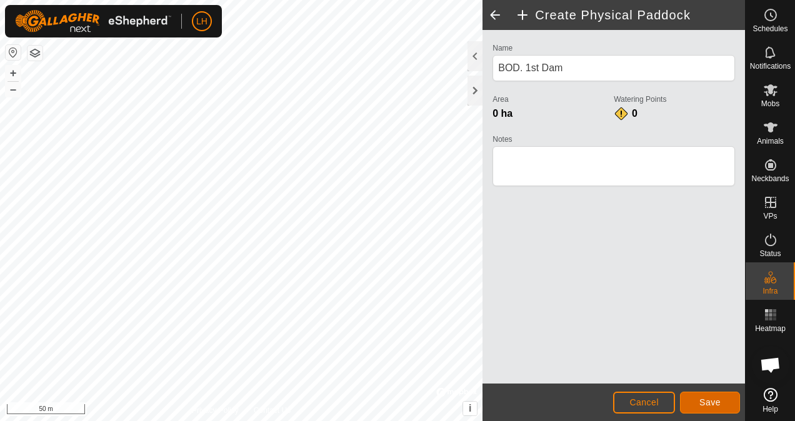
click at [698, 407] on button "Save" at bounding box center [710, 403] width 60 height 22
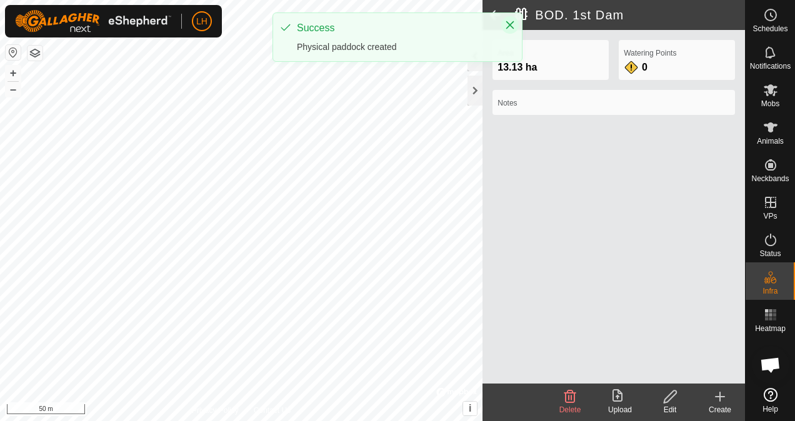
click at [506, 23] on icon "Close" at bounding box center [510, 25] width 10 height 10
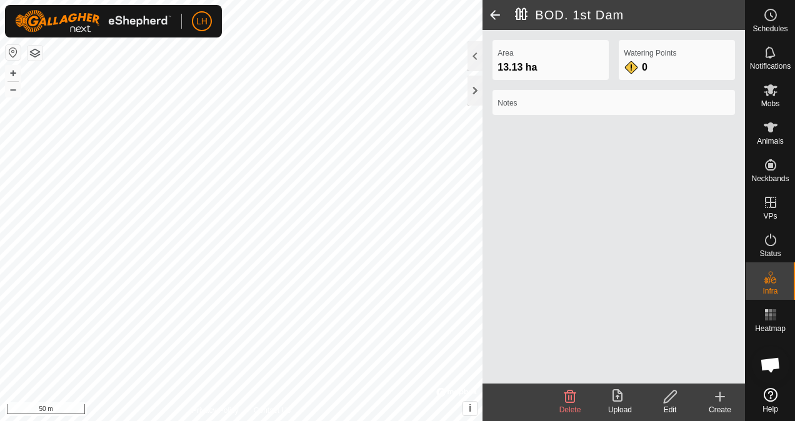
click at [708, 394] on create-svg-icon at bounding box center [720, 396] width 50 height 15
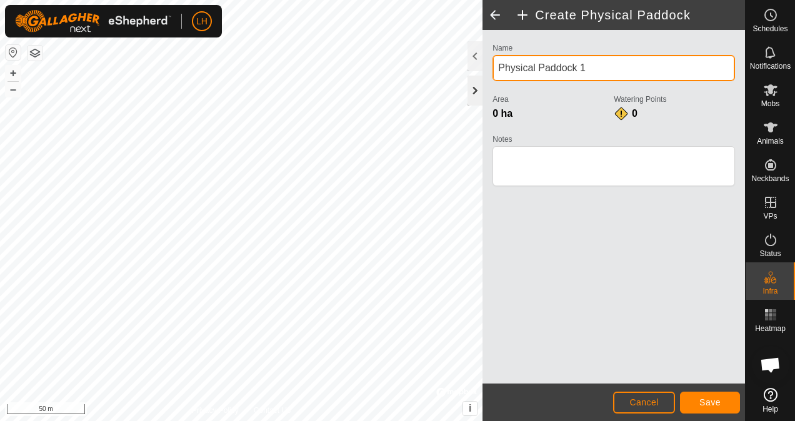
click at [443, 77] on div "Create Physical Paddock Name Physical Paddock 1 Area 0 ha Watering Points 0 Not…" at bounding box center [372, 210] width 745 height 421
drag, startPoint x: 598, startPoint y: 71, endPoint x: 492, endPoint y: 64, distance: 105.9
click at [492, 64] on div "Name Physical Paddock 1 Area 0 ha Watering Points 0 Notes" at bounding box center [614, 120] width 253 height 161
type input "BOD. [PERSON_NAME][GEOGRAPHIC_DATA][PERSON_NAME]"
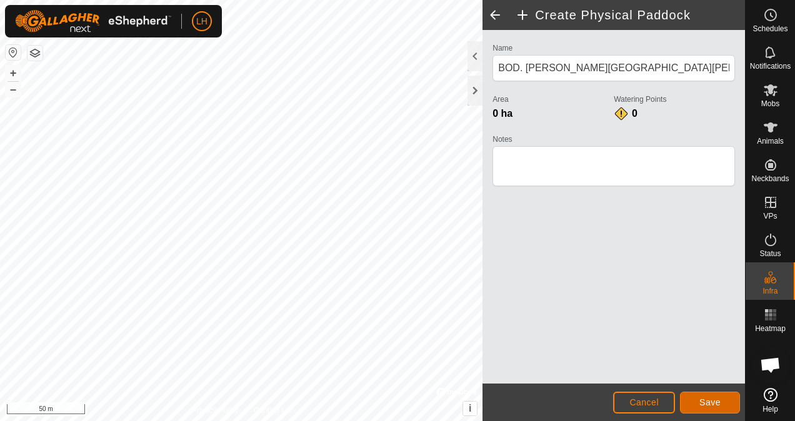
click at [701, 398] on span "Save" at bounding box center [710, 403] width 21 height 10
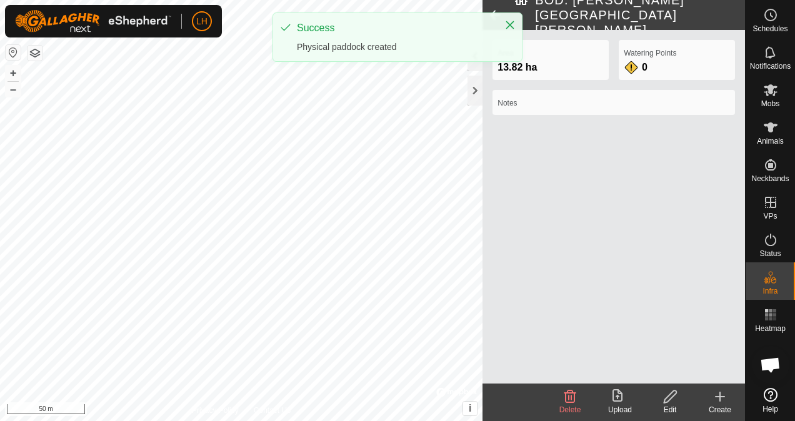
click at [301, 69] on div "LH Schedules Notifications Mobs Animals Neckbands VPs Status Infra Heatmap Help…" at bounding box center [397, 210] width 795 height 421
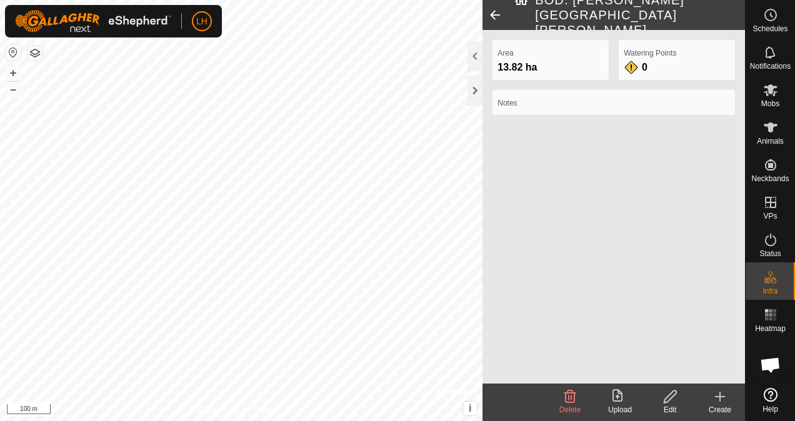
click at [725, 400] on icon at bounding box center [720, 396] width 15 height 15
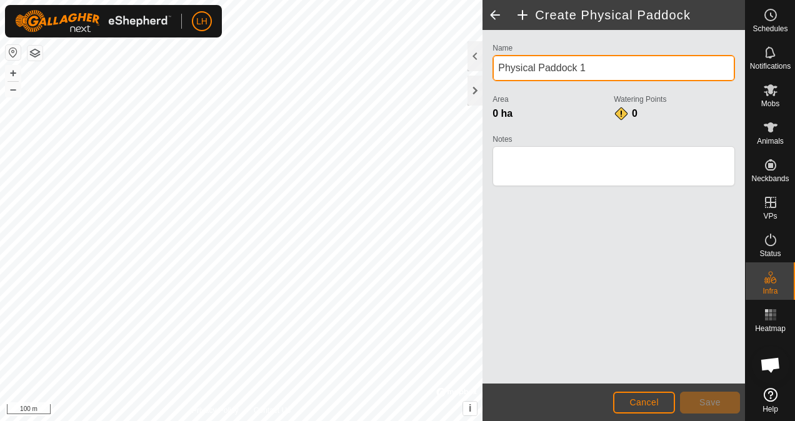
click at [433, 69] on div "Create Physical Paddock Name Physical Paddock 1 Area 0 ha Watering Points 0 Not…" at bounding box center [372, 210] width 745 height 421
drag, startPoint x: 603, startPoint y: 68, endPoint x: 494, endPoint y: 76, distance: 108.4
click at [494, 76] on input "Physical Paddock 1" at bounding box center [614, 68] width 243 height 26
type input "BOD. Tasso's"
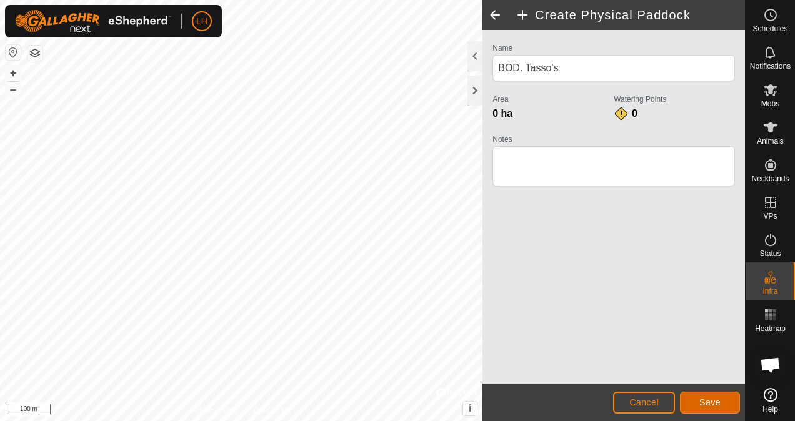
click at [715, 400] on span "Save" at bounding box center [710, 403] width 21 height 10
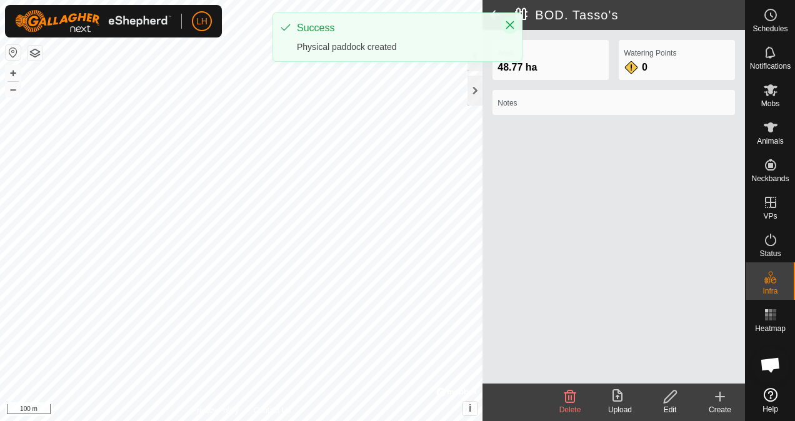
click at [511, 23] on icon "Close" at bounding box center [510, 25] width 8 height 8
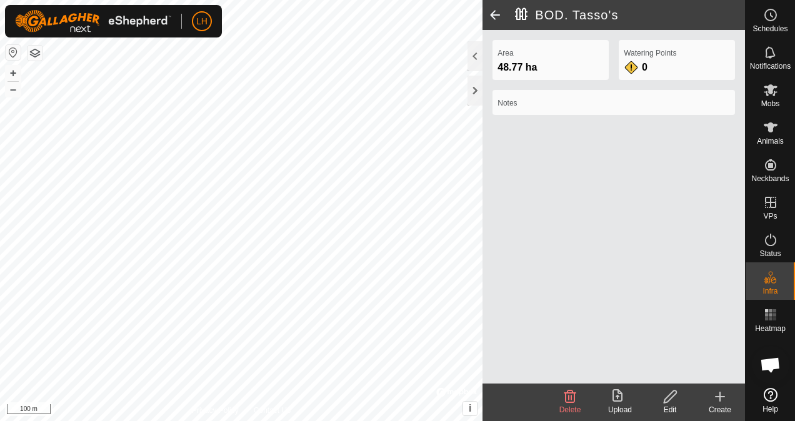
click at [495, 11] on span at bounding box center [495, 15] width 25 height 30
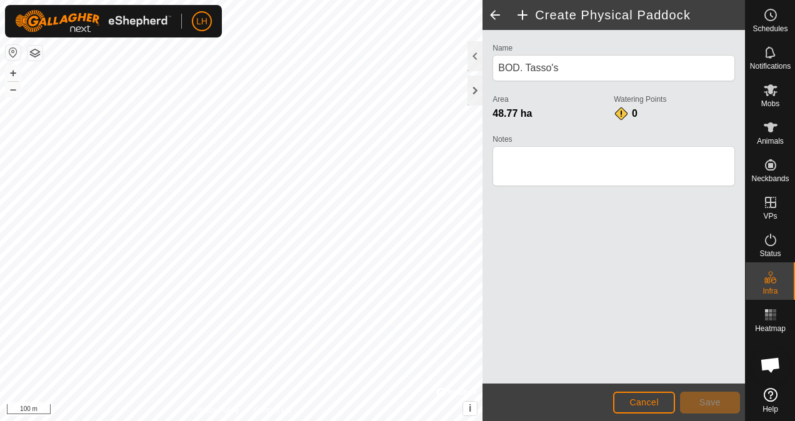
click at [524, 15] on h2 "Create Physical Paddock" at bounding box center [630, 15] width 230 height 15
click at [496, 15] on span at bounding box center [495, 15] width 25 height 30
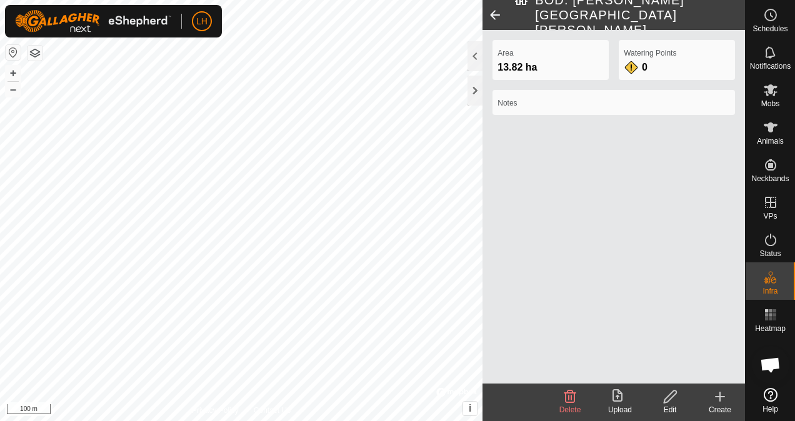
click at [718, 398] on icon at bounding box center [720, 396] width 15 height 15
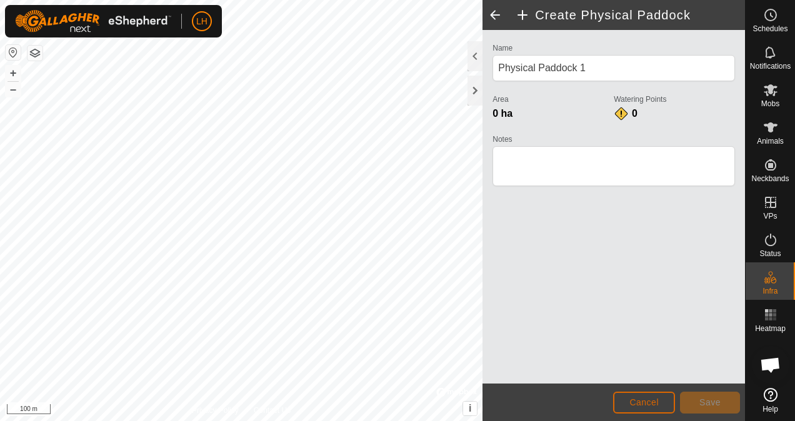
click at [638, 396] on button "Cancel" at bounding box center [644, 403] width 62 height 22
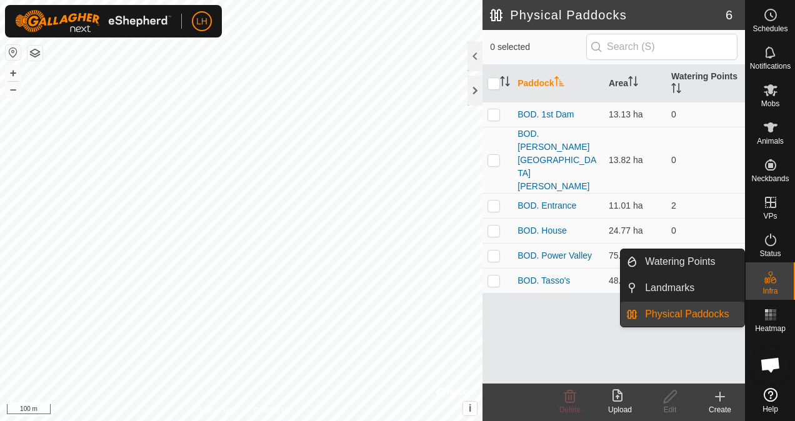
drag, startPoint x: 779, startPoint y: 299, endPoint x: 777, endPoint y: 290, distance: 9.6
click at [777, 290] on span "Infra" at bounding box center [770, 292] width 15 height 8
click at [676, 269] on link "Watering Points" at bounding box center [691, 261] width 107 height 25
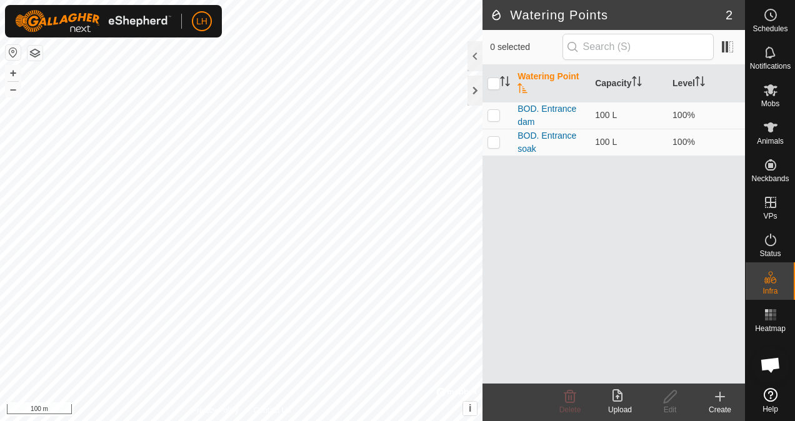
click at [719, 406] on div "Create" at bounding box center [720, 409] width 50 height 11
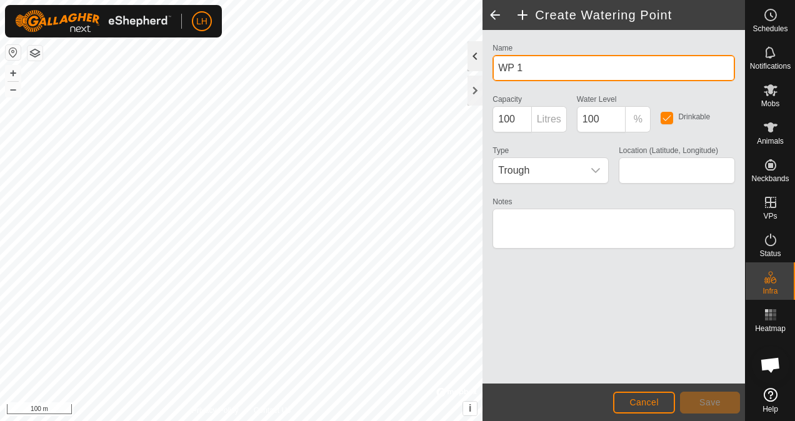
click at [456, 66] on div "Create Watering Point Name WP 1 Capacity 100 Litres Water Level 100 % Drinkable…" at bounding box center [372, 210] width 745 height 421
drag, startPoint x: 528, startPoint y: 70, endPoint x: 487, endPoint y: 64, distance: 41.1
click at [487, 64] on div "Name WP 1 Capacity 100 Litres Water Level 100 % Drinkable Type Trough Location …" at bounding box center [614, 207] width 263 height 354
type input "[PERSON_NAME] dam"
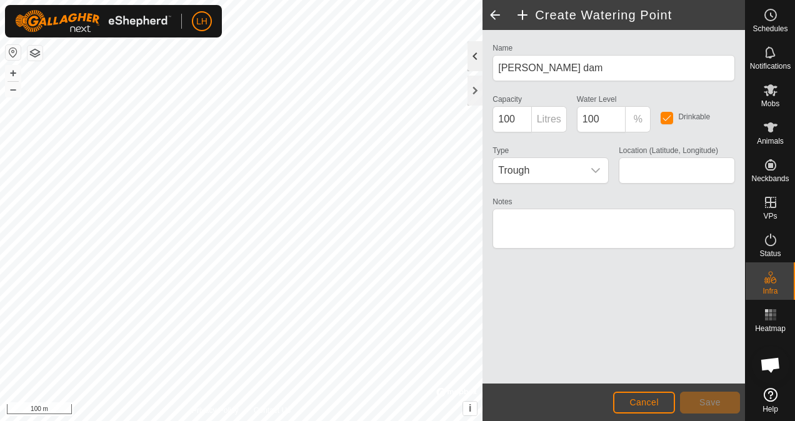
type input "-33.939419, 116.205285"
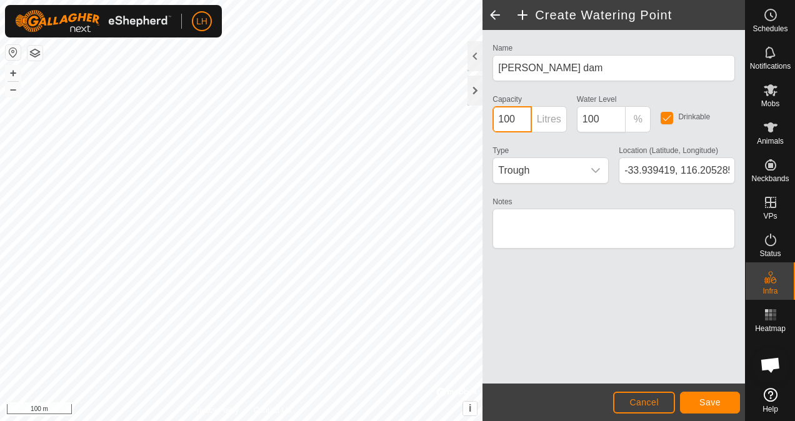
click at [516, 121] on input "100" at bounding box center [512, 119] width 39 height 26
type input "100000"
click at [535, 172] on span "Trough" at bounding box center [538, 170] width 90 height 25
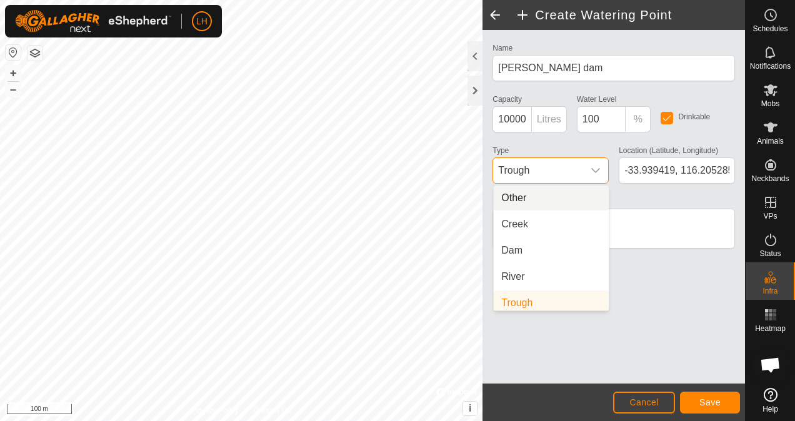
scroll to position [5, 0]
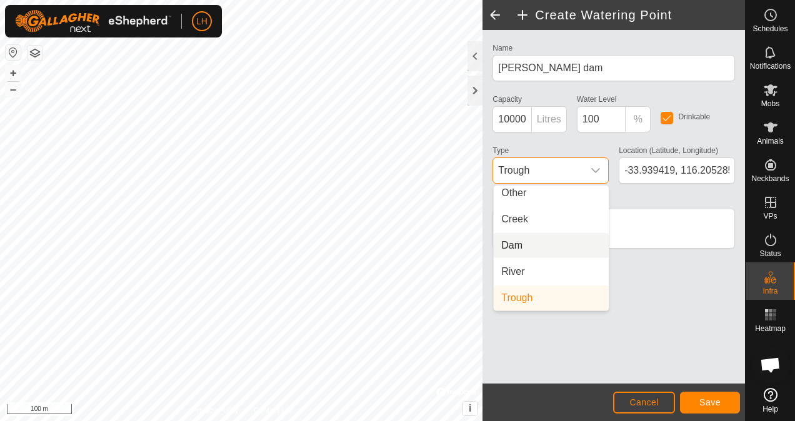
click at [529, 246] on li "Dam" at bounding box center [551, 245] width 115 height 25
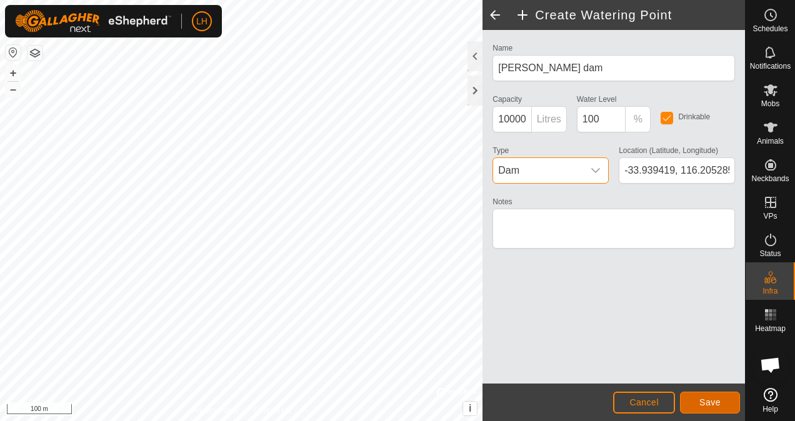
click at [708, 402] on span "Save" at bounding box center [710, 403] width 21 height 10
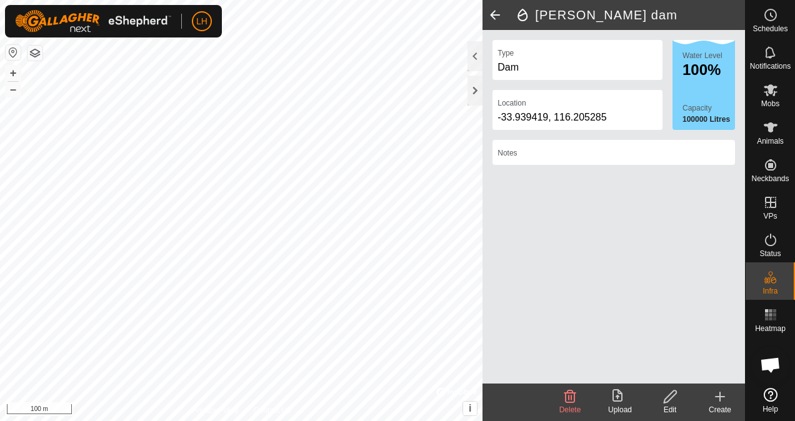
click at [730, 406] on div "Create" at bounding box center [720, 409] width 50 height 11
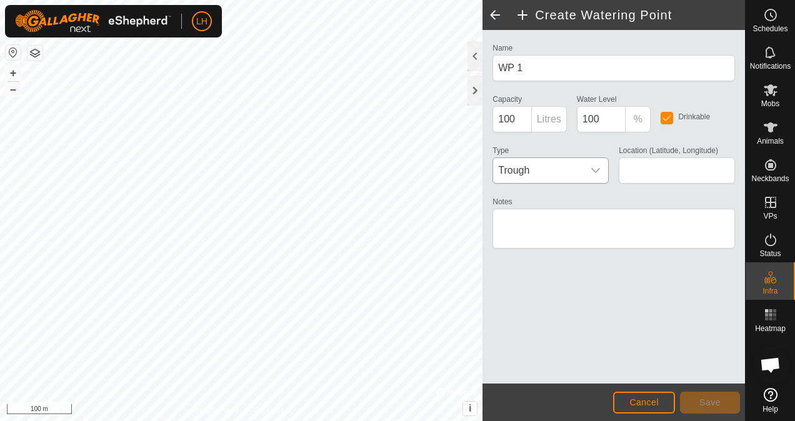
click at [540, 163] on span "Trough" at bounding box center [538, 170] width 90 height 25
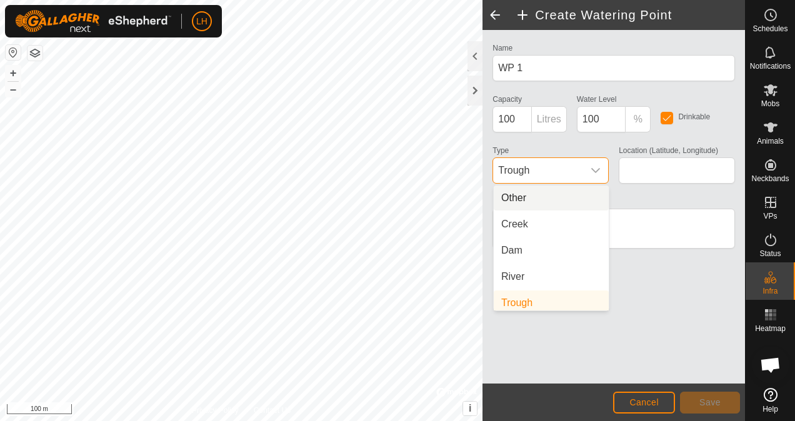
scroll to position [5, 0]
click at [539, 220] on li "Creek" at bounding box center [551, 219] width 115 height 25
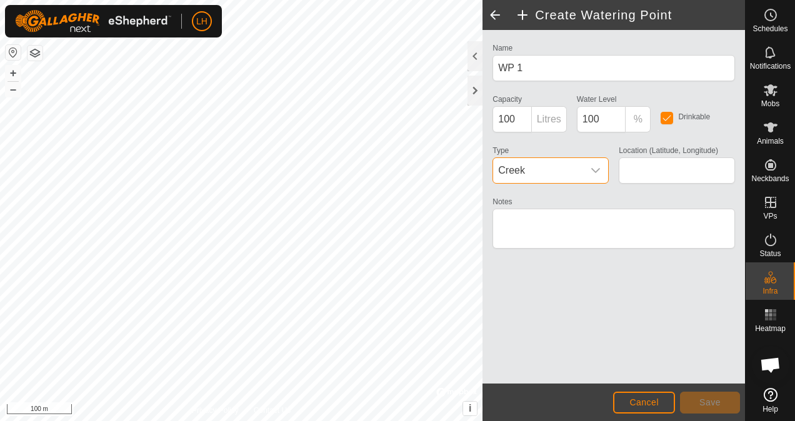
click at [533, 158] on span "Creek" at bounding box center [538, 170] width 90 height 25
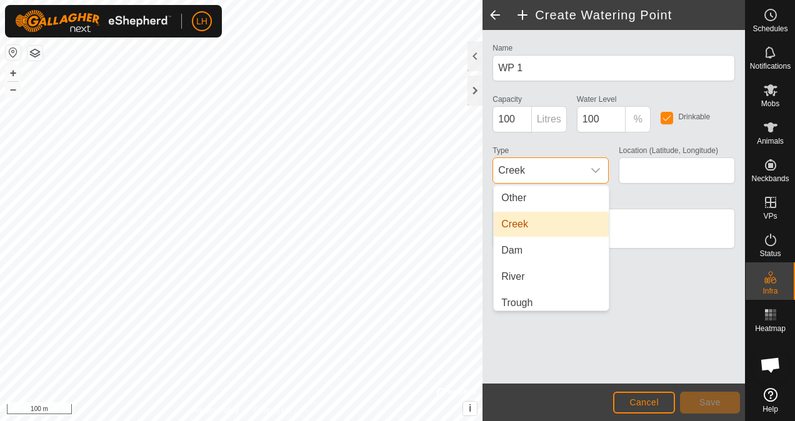
scroll to position [31, 0]
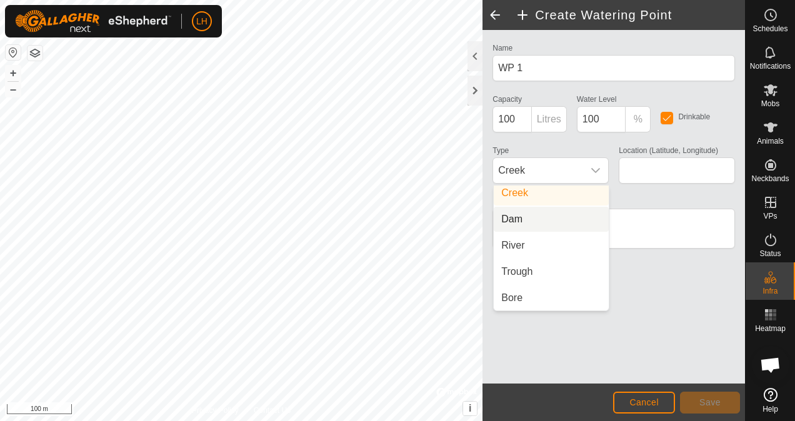
click at [514, 220] on li "Dam" at bounding box center [551, 219] width 115 height 25
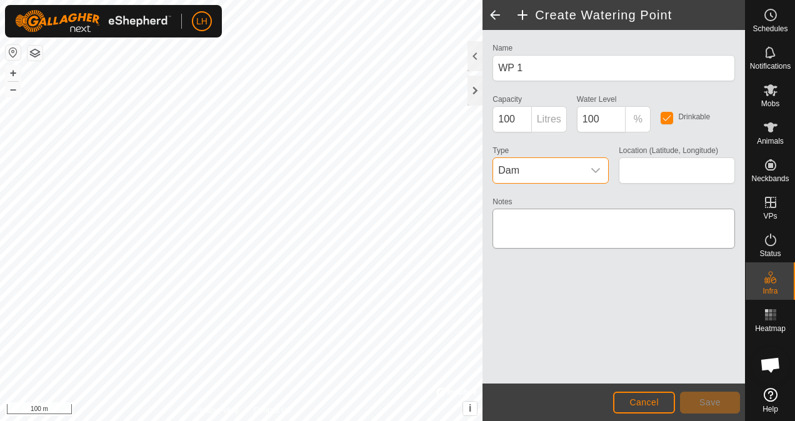
type input "-33.937703, 116.193755"
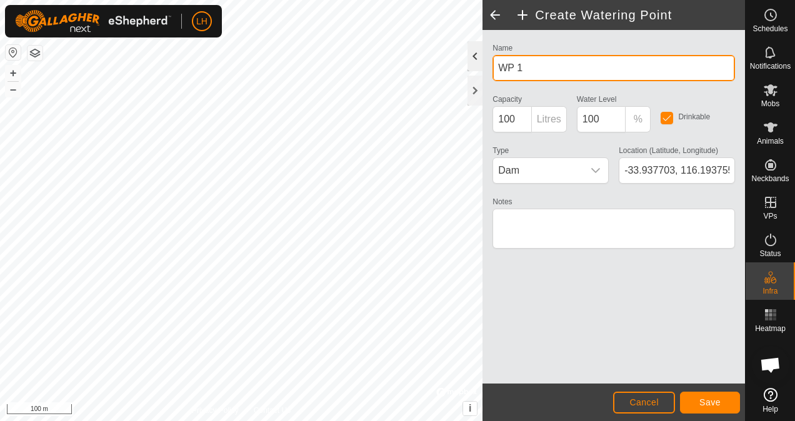
click at [413, 71] on div "Create Watering Point Name WP 1 Capacity 100 Litres Water Level 100 % Drinkable…" at bounding box center [372, 210] width 745 height 421
drag, startPoint x: 529, startPoint y: 66, endPoint x: 496, endPoint y: 63, distance: 33.9
click at [496, 63] on input "WP 1" at bounding box center [614, 68] width 243 height 26
type input "BOD. [GEOGRAPHIC_DATA]"
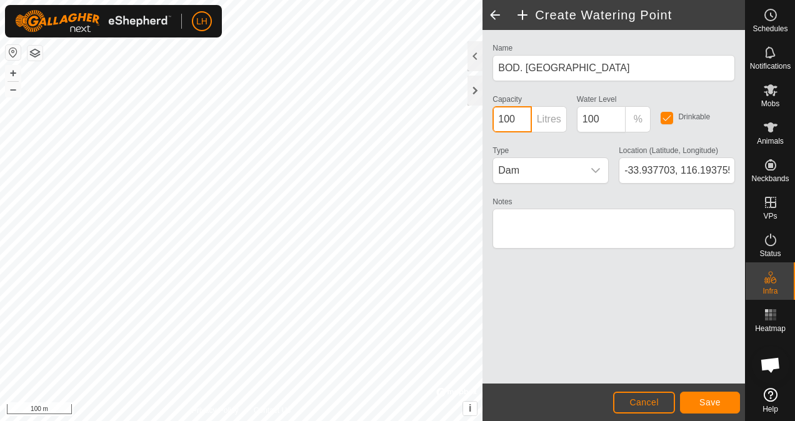
click at [516, 115] on input "100" at bounding box center [512, 119] width 39 height 26
type input "100000"
click at [695, 396] on button "Save" at bounding box center [710, 403] width 60 height 22
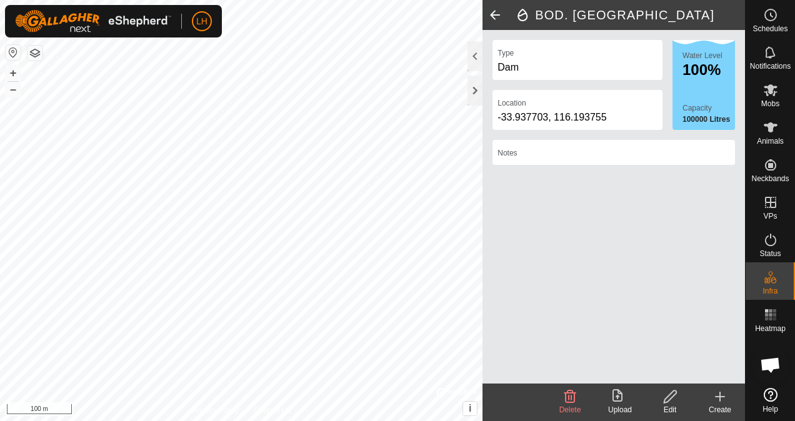
click at [729, 400] on create-svg-icon at bounding box center [720, 396] width 50 height 15
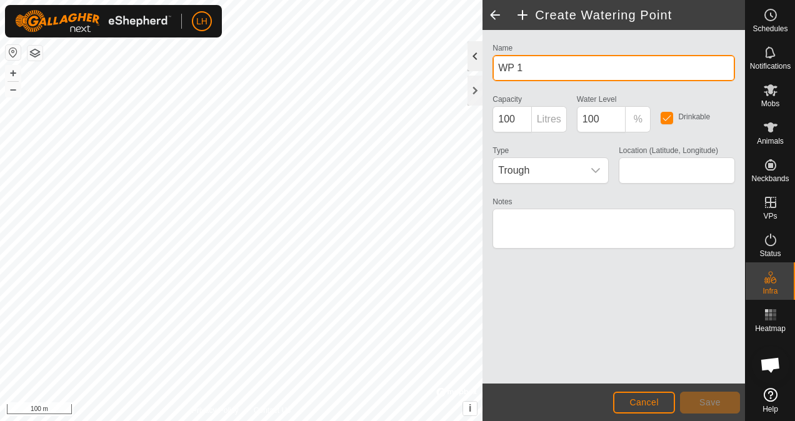
click at [455, 68] on div "Create Watering Point Name WP 1 Capacity 100 Litres Water Level 100 % Drinkable…" at bounding box center [372, 210] width 745 height 421
drag, startPoint x: 531, startPoint y: 70, endPoint x: 493, endPoint y: 68, distance: 38.8
click at [493, 68] on input "WP 1" at bounding box center [614, 68] width 243 height 26
type input "BOD. [GEOGRAPHIC_DATA]"
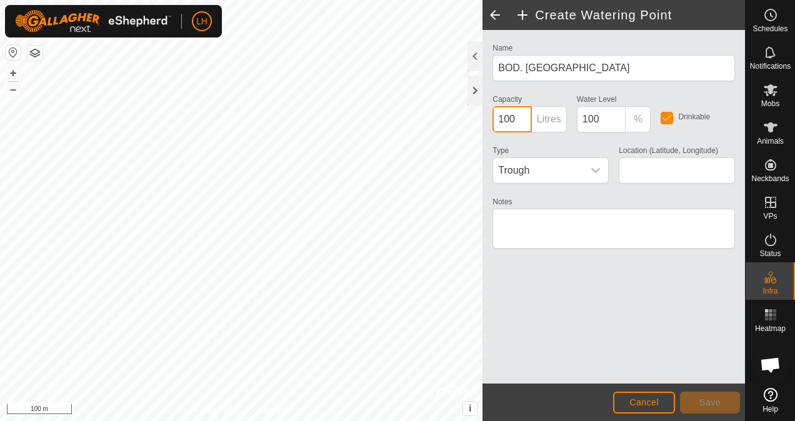
click at [523, 123] on input "100" at bounding box center [512, 119] width 39 height 26
type input "100000"
type input "-33.935946, 116.193544"
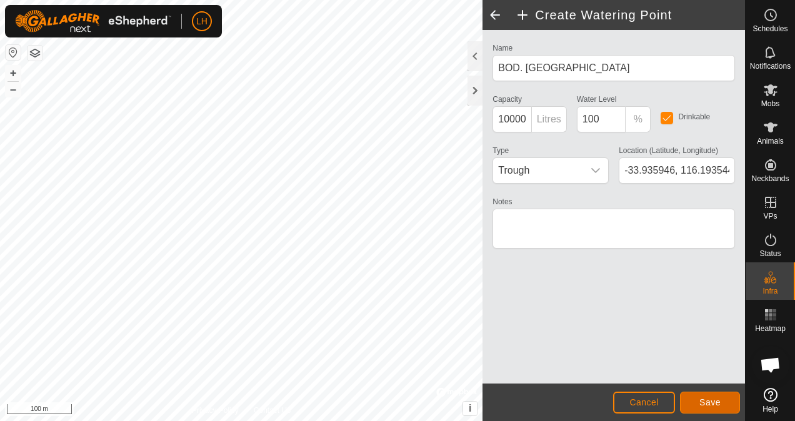
click at [721, 406] on button "Save" at bounding box center [710, 403] width 60 height 22
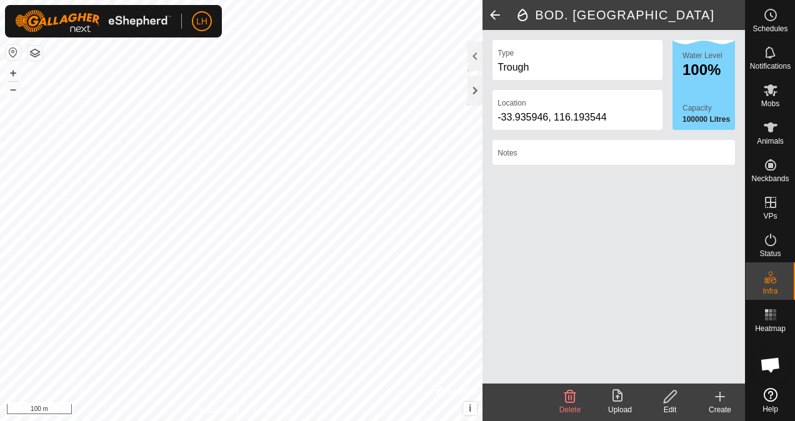
click at [723, 401] on icon at bounding box center [720, 396] width 15 height 15
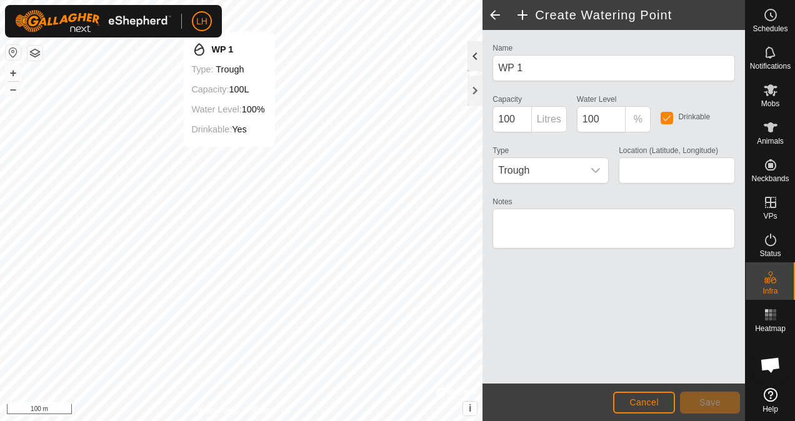
type input "-33.934699, 116.193430"
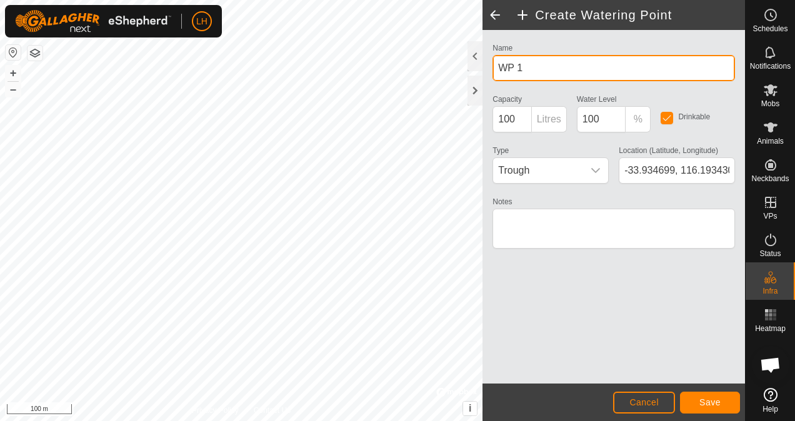
click at [448, 75] on div "Create Watering Point Name WP 1 Capacity 100 Litres Water Level 100 % Drinkable…" at bounding box center [372, 210] width 745 height 421
type input "W"
type input "BOD. 1st dam"
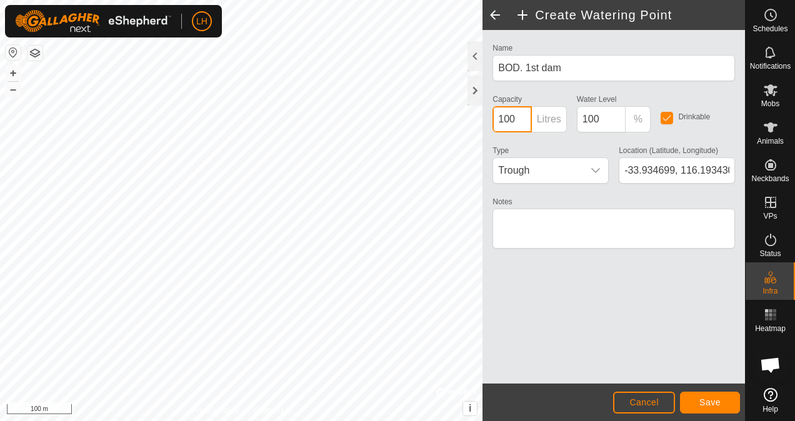
click at [518, 119] on input "100" at bounding box center [512, 119] width 39 height 26
type input "100000"
click at [538, 166] on span "Trough" at bounding box center [538, 170] width 90 height 25
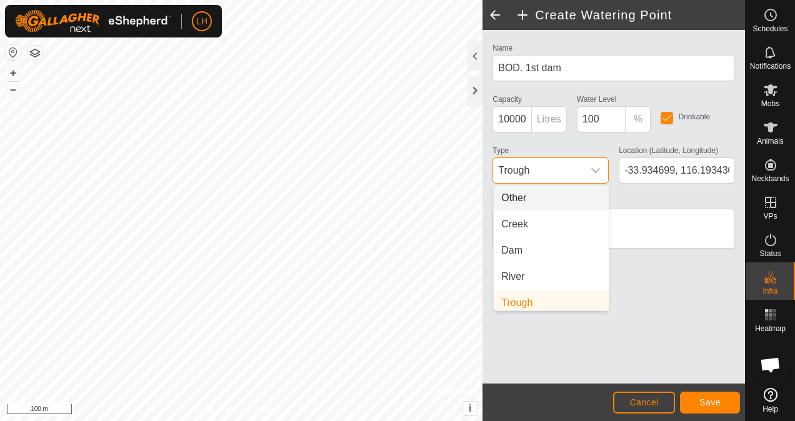
scroll to position [5, 0]
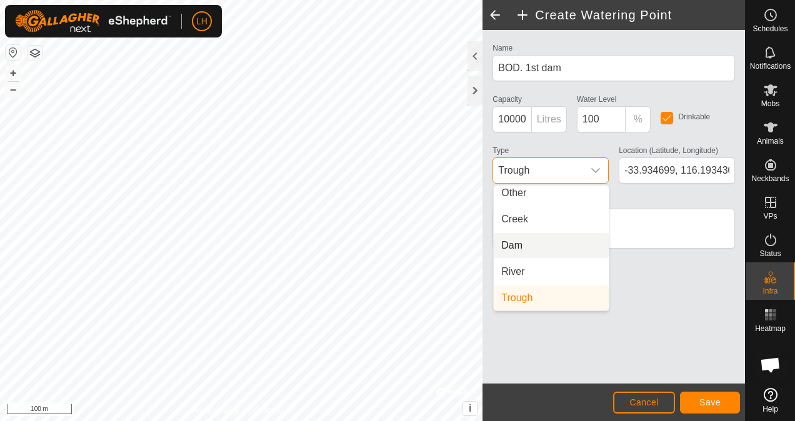
click at [514, 249] on li "Dam" at bounding box center [551, 245] width 115 height 25
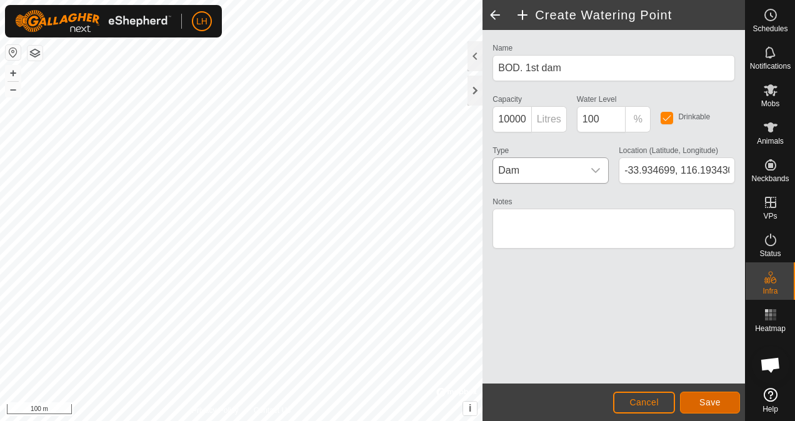
click at [713, 400] on span "Save" at bounding box center [710, 403] width 21 height 10
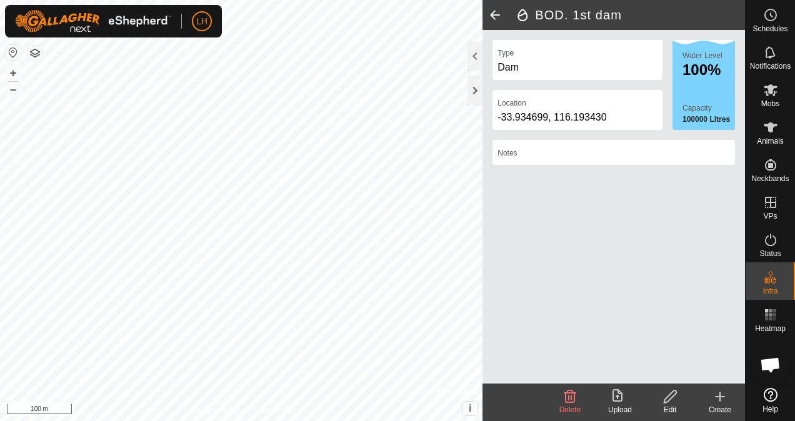
click at [716, 406] on div "Create" at bounding box center [720, 409] width 50 height 11
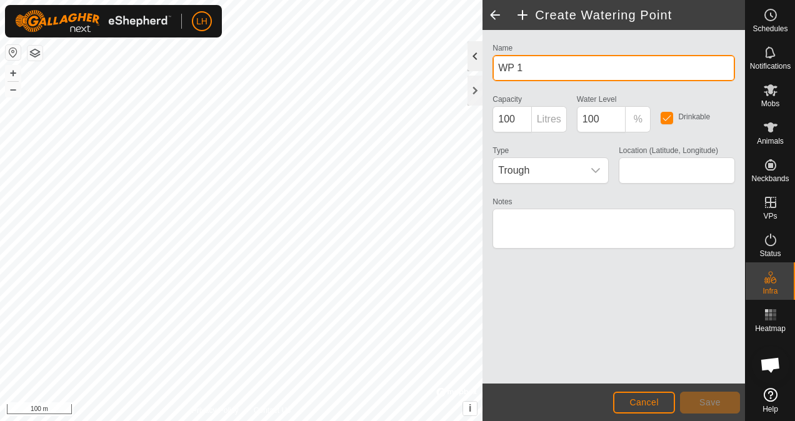
drag, startPoint x: 539, startPoint y: 69, endPoint x: 473, endPoint y: 64, distance: 66.5
click at [483, 64] on div "Create Watering Point Name WP 1 Capacity 100 Litres Water Level 100 % Drinkable…" at bounding box center [614, 210] width 263 height 421
type input "BOD. BH soak"
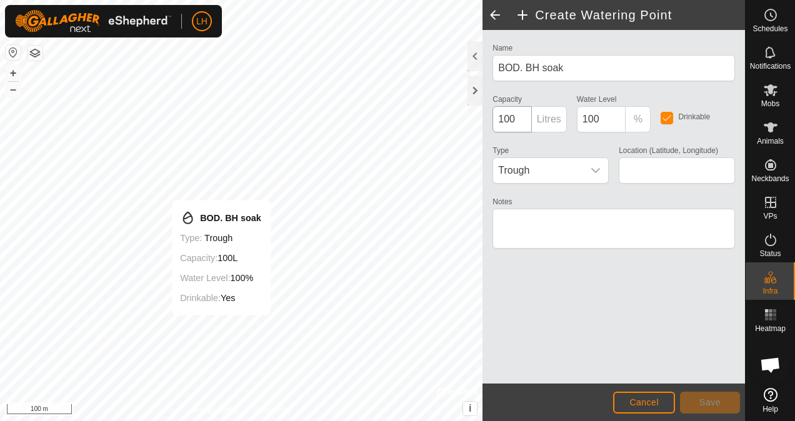
type input "-33.940372, 116.193717"
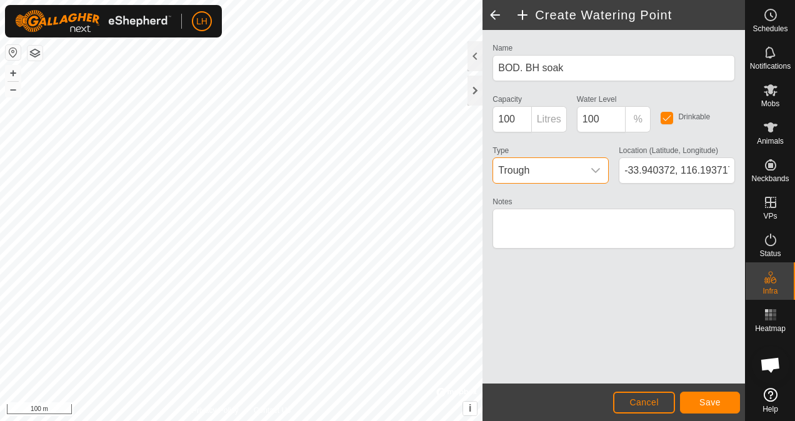
click at [556, 164] on span "Trough" at bounding box center [538, 170] width 90 height 25
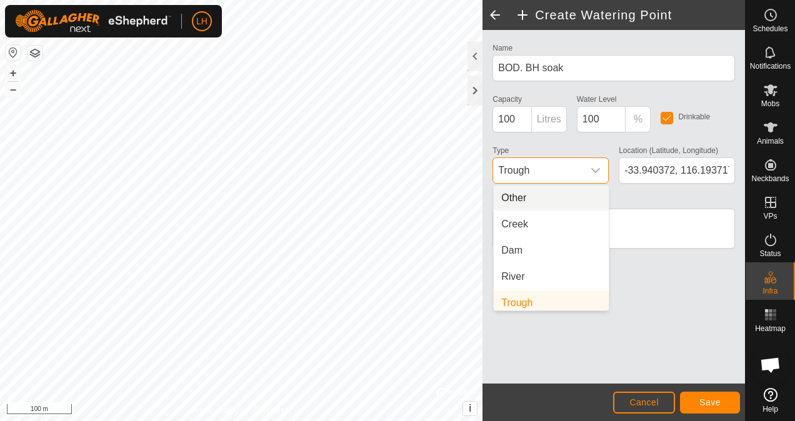
scroll to position [5, 0]
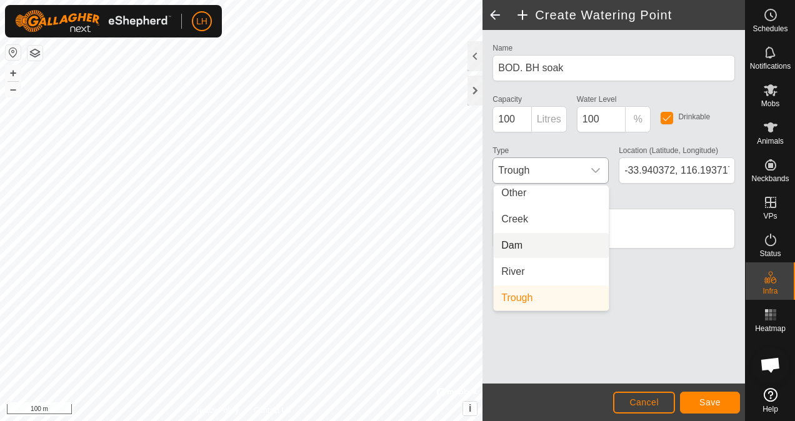
click at [528, 240] on li "Dam" at bounding box center [551, 245] width 115 height 25
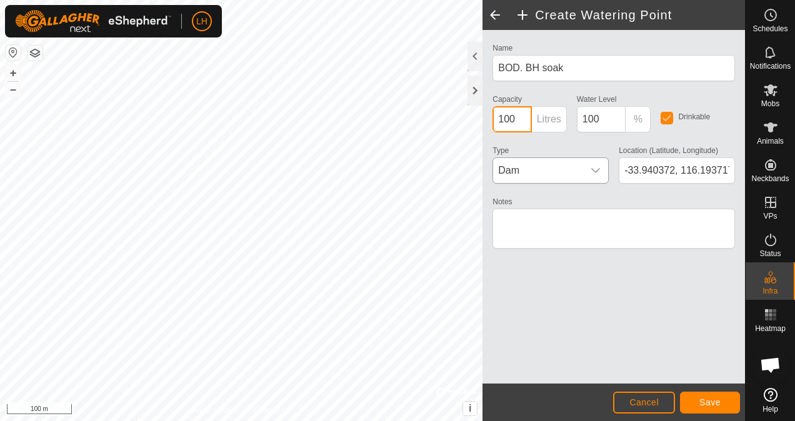
click at [513, 115] on input "100" at bounding box center [512, 119] width 39 height 26
click at [521, 120] on input "100" at bounding box center [512, 119] width 39 height 26
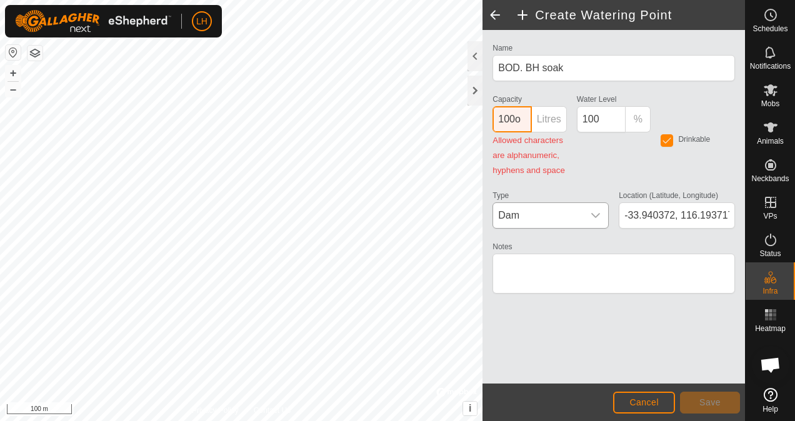
click at [521, 120] on input "100o" at bounding box center [512, 119] width 39 height 26
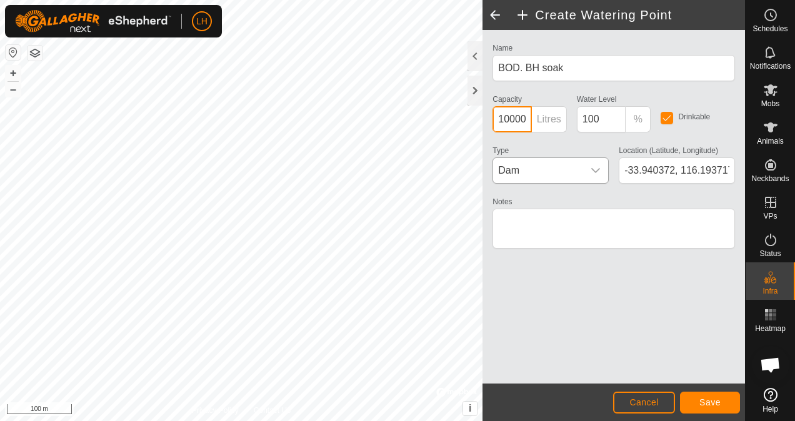
scroll to position [0, 5]
type input "100000"
click at [708, 401] on span "Save" at bounding box center [710, 403] width 21 height 10
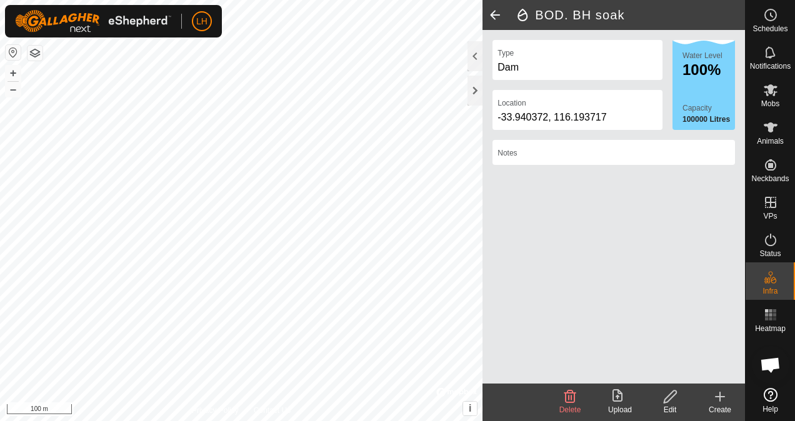
click at [503, 18] on span at bounding box center [495, 15] width 25 height 30
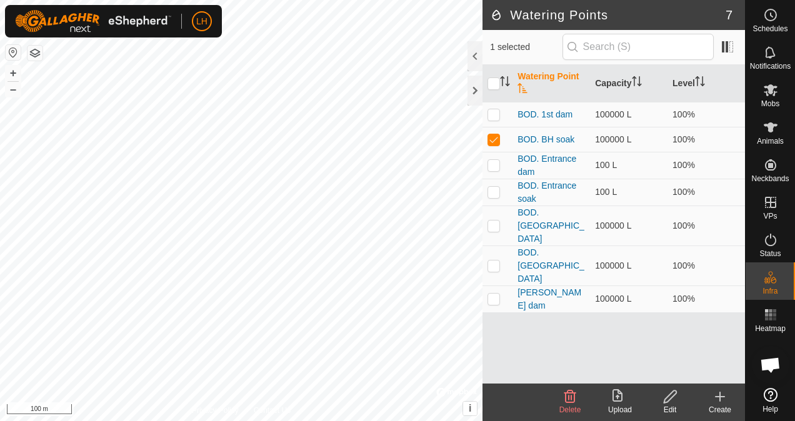
click at [331, 421] on html "LH Schedules Notifications Mobs Animals Neckbands VPs Status Infra Heatmap Help…" at bounding box center [397, 210] width 795 height 421
click at [716, 391] on icon at bounding box center [720, 396] width 15 height 15
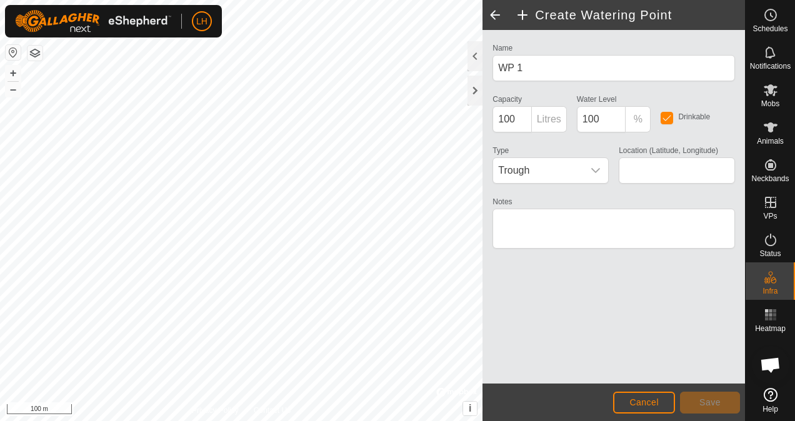
type input "-33.930861, 116.195500"
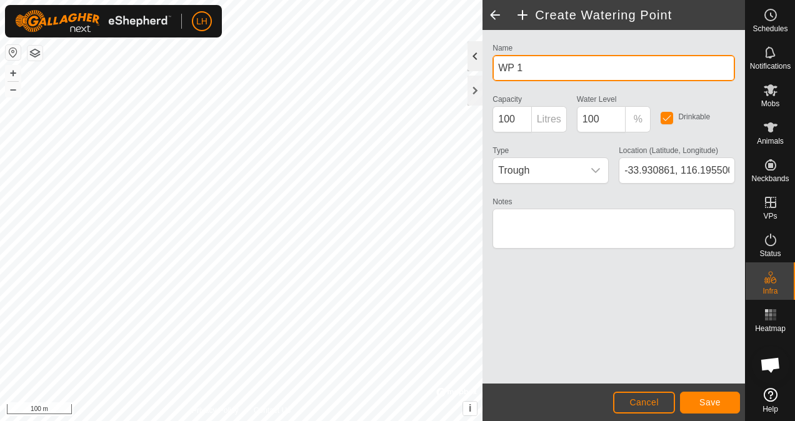
click at [423, 71] on div "Create Watering Point Name WP 1 Capacity 100 Litres Water Level 100 % Drinkable…" at bounding box center [372, 210] width 745 height 421
drag, startPoint x: 555, startPoint y: 71, endPoint x: 471, endPoint y: 74, distance: 83.8
click at [483, 74] on div "Create Watering Point Name WP 1 Capacity 100 Litres Water Level 100 % Drinkable…" at bounding box center [614, 210] width 263 height 421
type input "BOD. House dam"
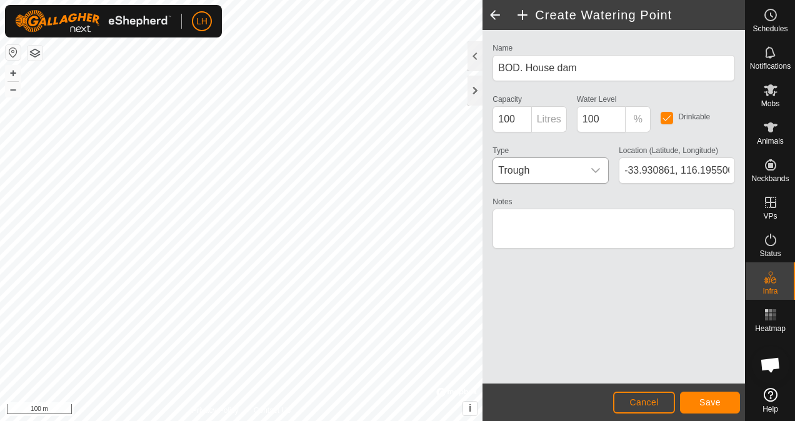
click at [533, 166] on span "Trough" at bounding box center [538, 170] width 90 height 25
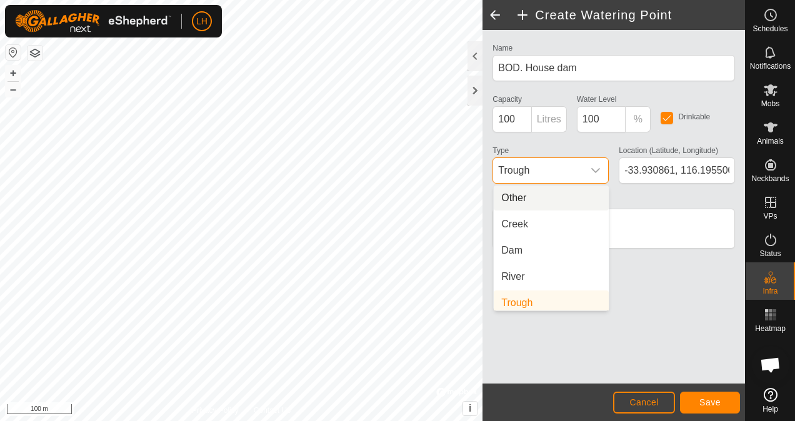
scroll to position [5, 0]
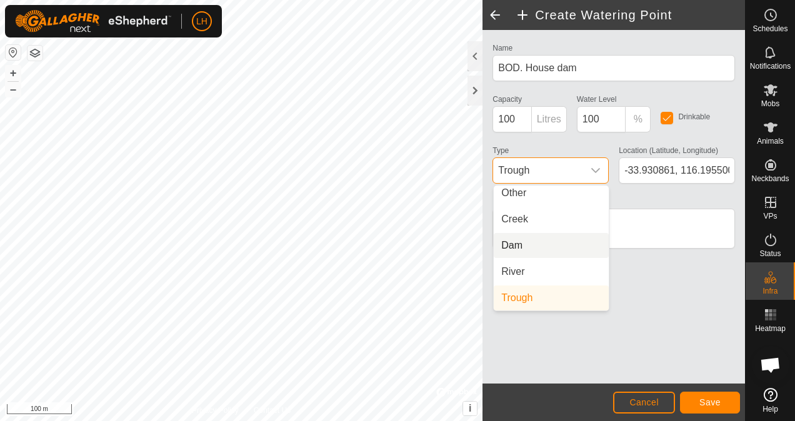
click at [521, 241] on li "Dam" at bounding box center [551, 245] width 115 height 25
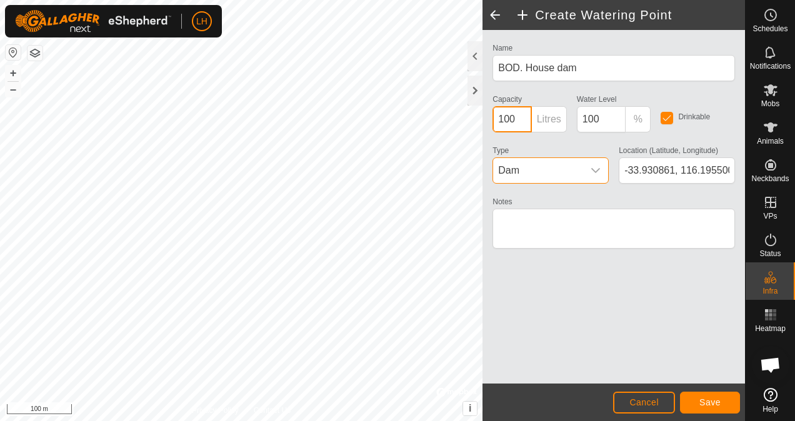
click at [518, 116] on input "100" at bounding box center [512, 119] width 39 height 26
type input "100000"
click at [711, 398] on span "Save" at bounding box center [710, 403] width 21 height 10
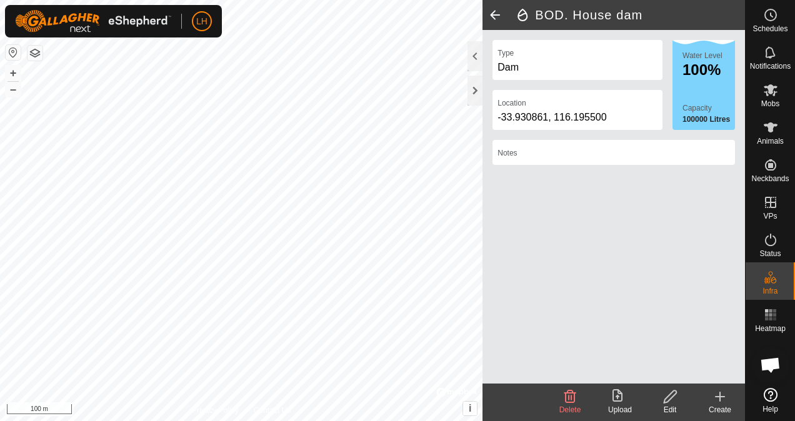
click at [493, 20] on span at bounding box center [495, 15] width 25 height 30
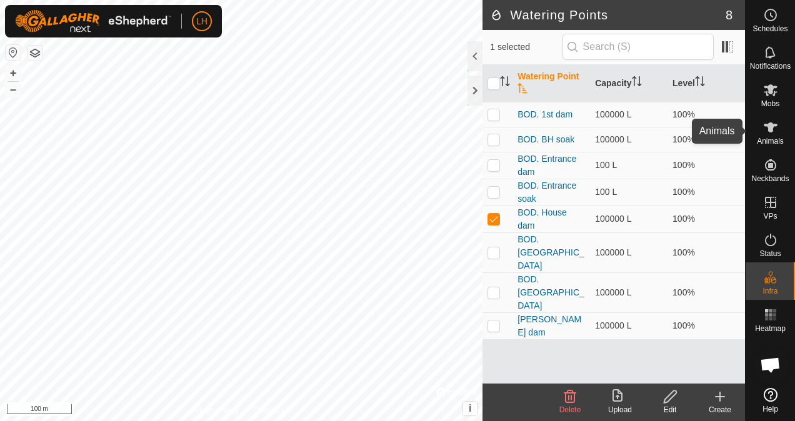
click at [783, 126] on div "Animals" at bounding box center [770, 132] width 49 height 38
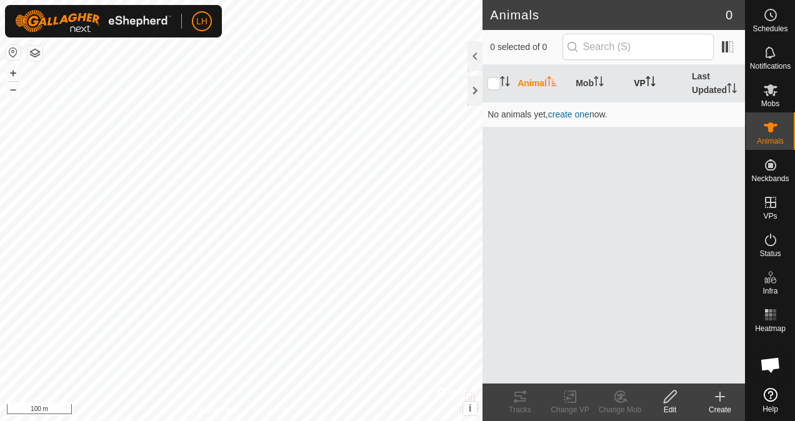
click at [640, 81] on th "VP" at bounding box center [658, 84] width 58 height 38
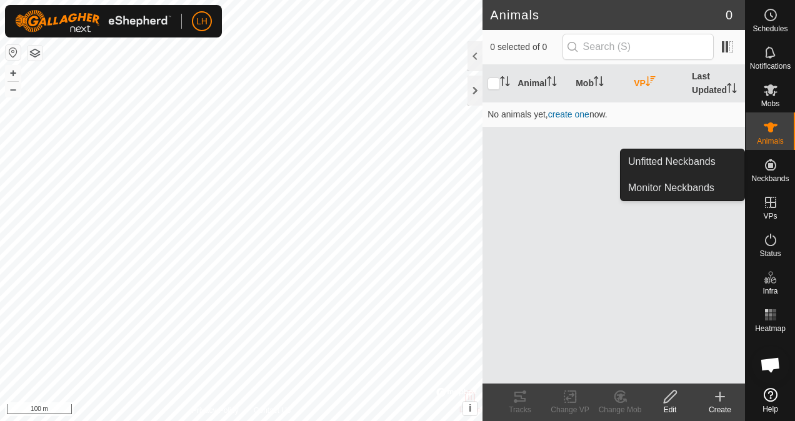
click at [770, 177] on span "Neckbands" at bounding box center [770, 179] width 38 height 8
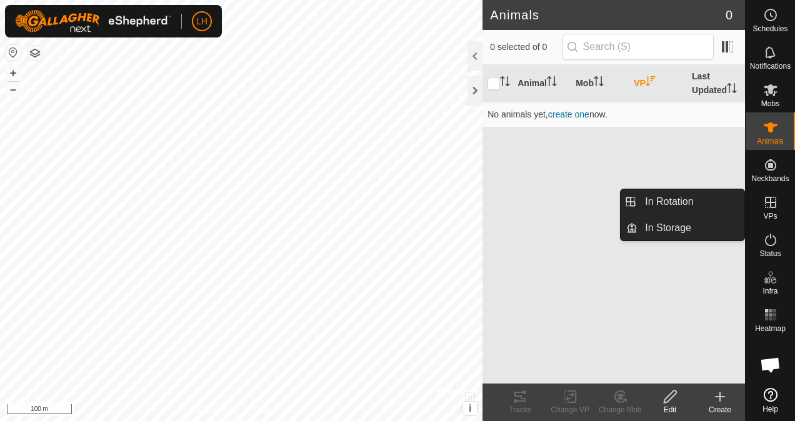
click at [768, 214] on span "VPs" at bounding box center [770, 217] width 14 height 8
click at [706, 198] on link "In Rotation" at bounding box center [691, 201] width 107 height 25
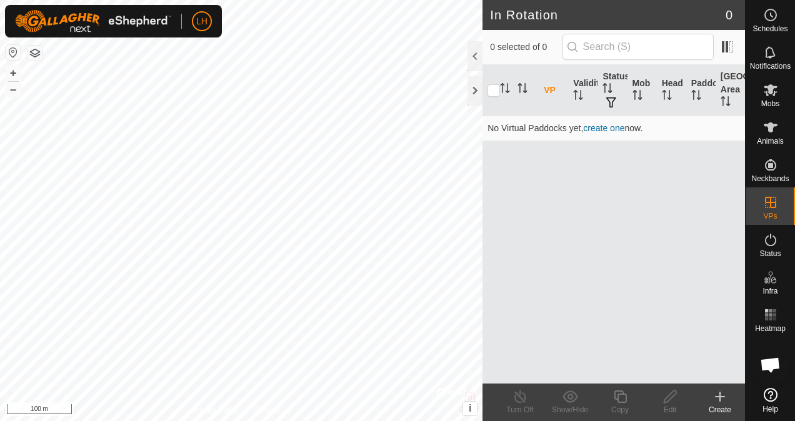
click at [765, 371] on span "Open chat" at bounding box center [770, 367] width 21 height 18
click at [773, 400] on icon at bounding box center [771, 395] width 14 height 14
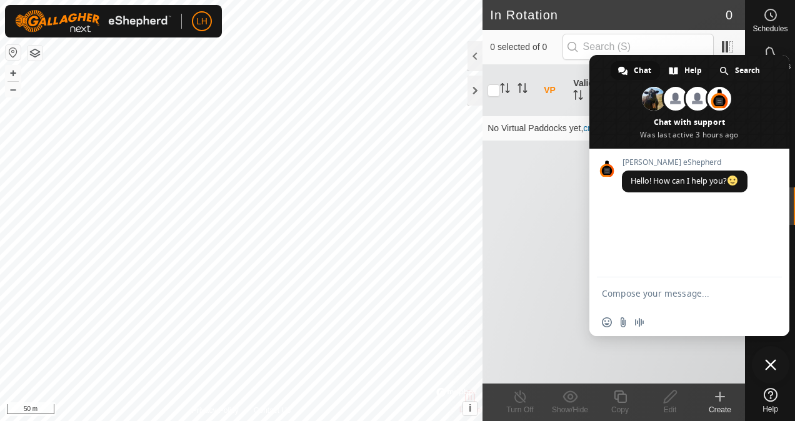
click at [768, 362] on span "Close chat" at bounding box center [770, 364] width 11 height 11
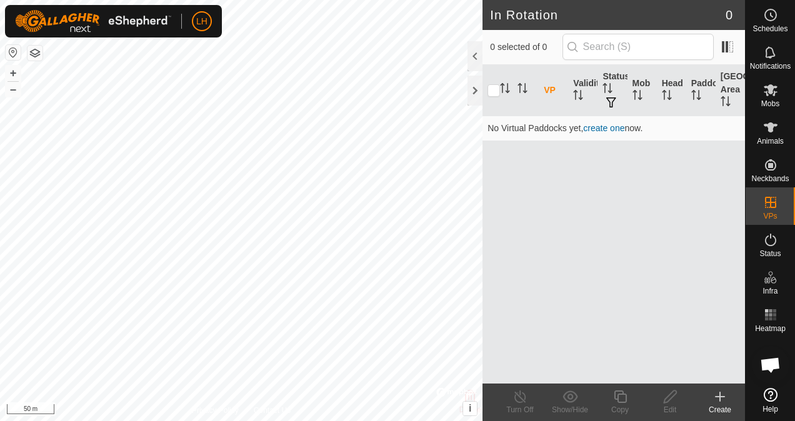
click at [548, 155] on div "VP Validity Status Mob Head Paddock Grazing Area No Virtual Paddocks yet, creat…" at bounding box center [614, 224] width 263 height 319
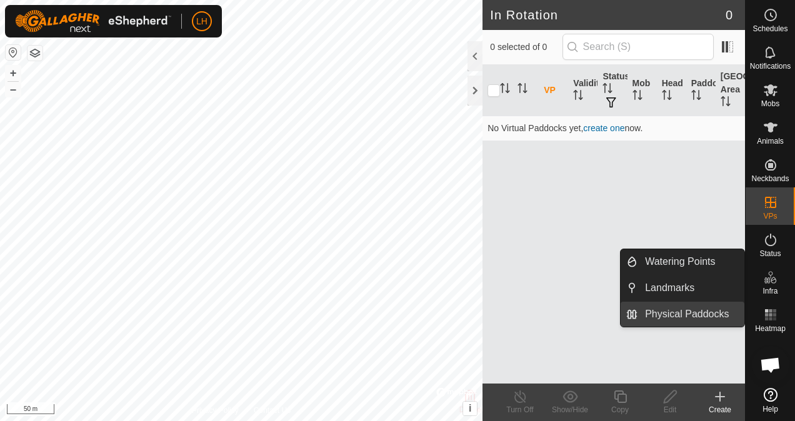
click at [686, 315] on link "Physical Paddocks" at bounding box center [691, 314] width 107 height 25
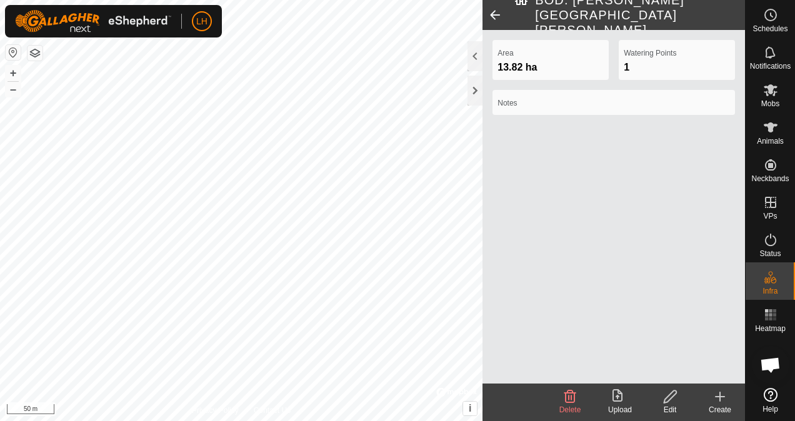
click at [679, 408] on div "Edit" at bounding box center [670, 409] width 50 height 11
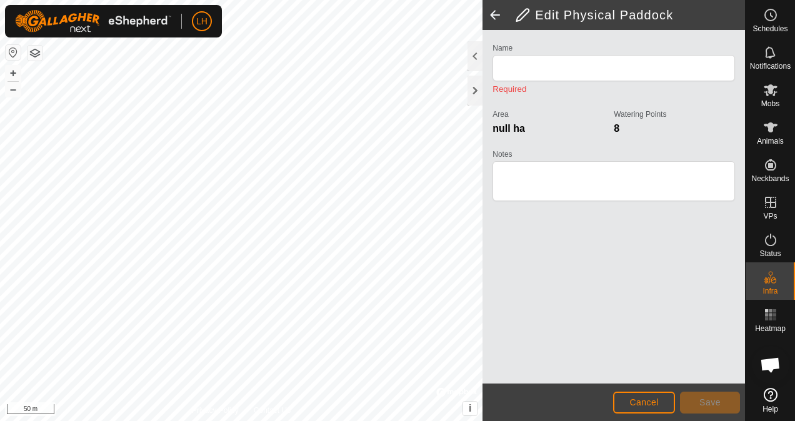
type input "BOD. [PERSON_NAME][GEOGRAPHIC_DATA][PERSON_NAME]"
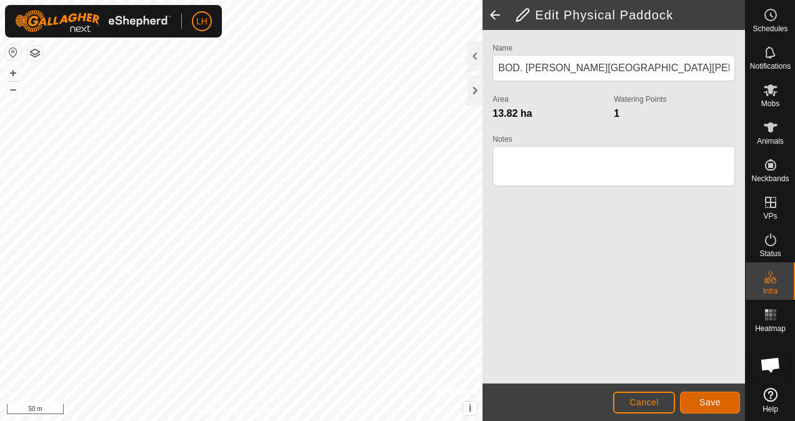
click at [703, 404] on span "Save" at bounding box center [710, 403] width 21 height 10
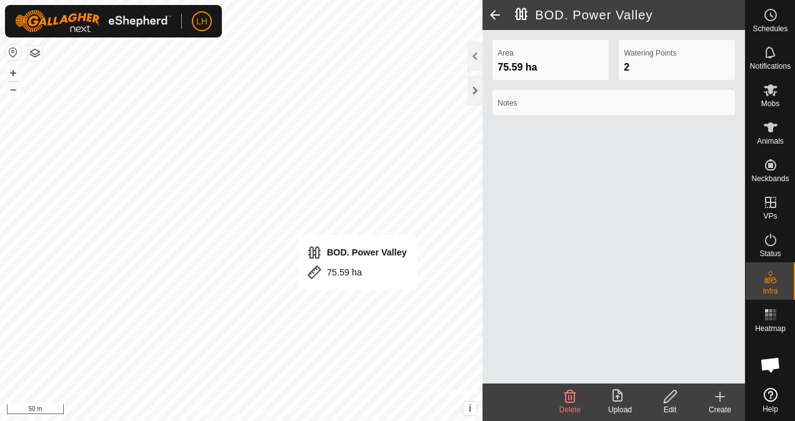
click at [664, 388] on div "Edit" at bounding box center [670, 403] width 50 height 38
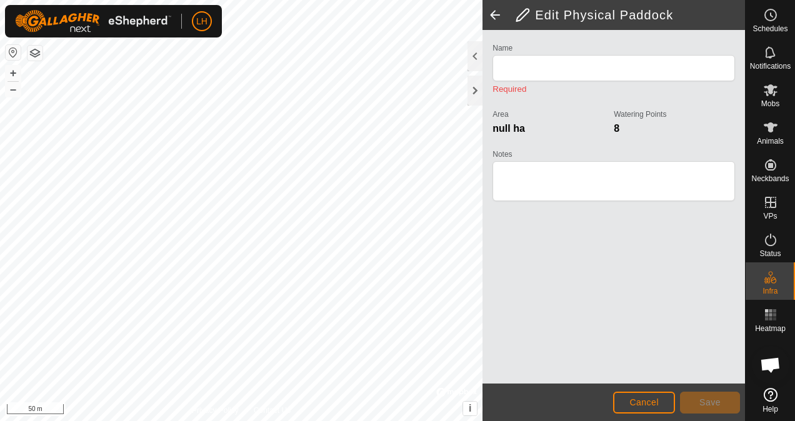
type input "BOD. Power Valley"
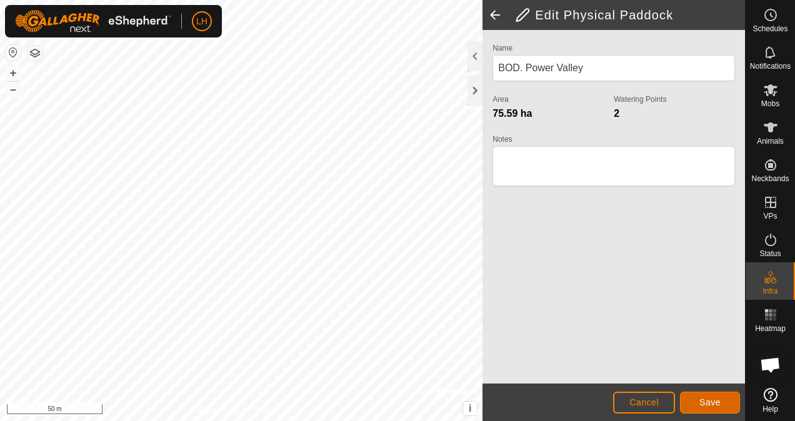
click at [725, 408] on button "Save" at bounding box center [710, 403] width 60 height 22
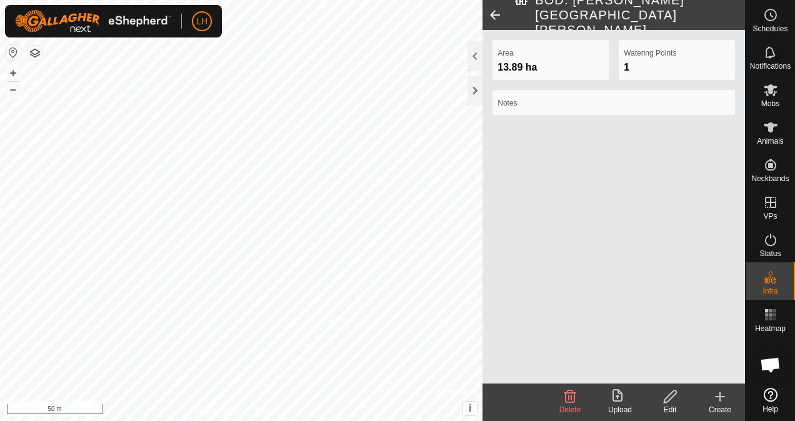
click at [678, 405] on div "Edit" at bounding box center [670, 409] width 50 height 11
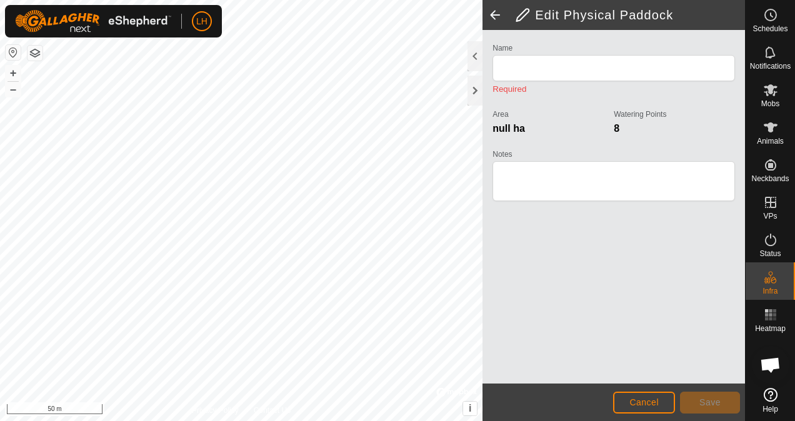
type input "BOD. [PERSON_NAME][GEOGRAPHIC_DATA][PERSON_NAME]"
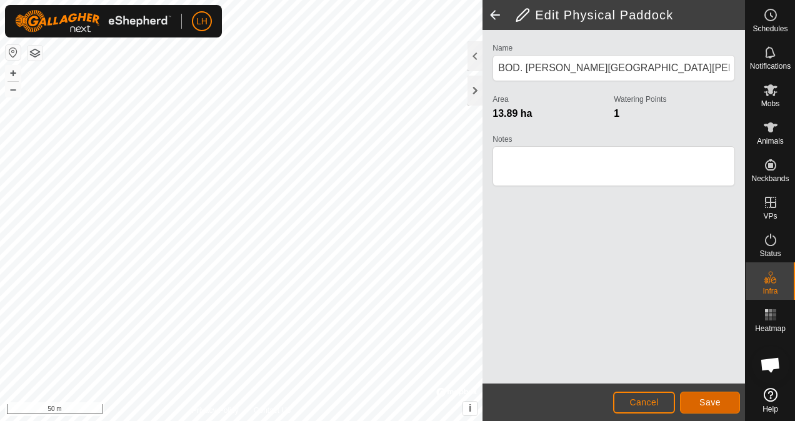
click at [718, 403] on span "Save" at bounding box center [710, 403] width 21 height 10
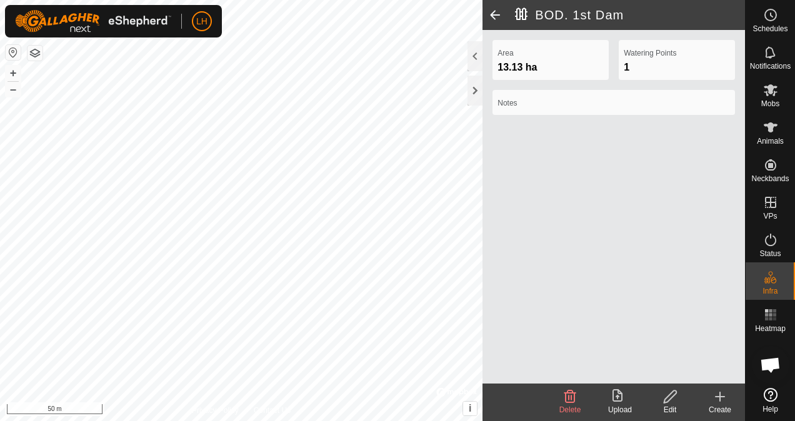
click at [664, 409] on div "Edit" at bounding box center [670, 409] width 50 height 11
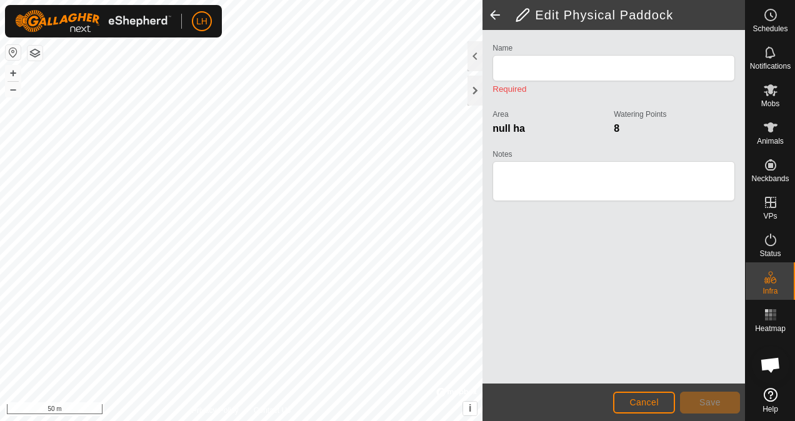
type input "BOD. 1st Dam"
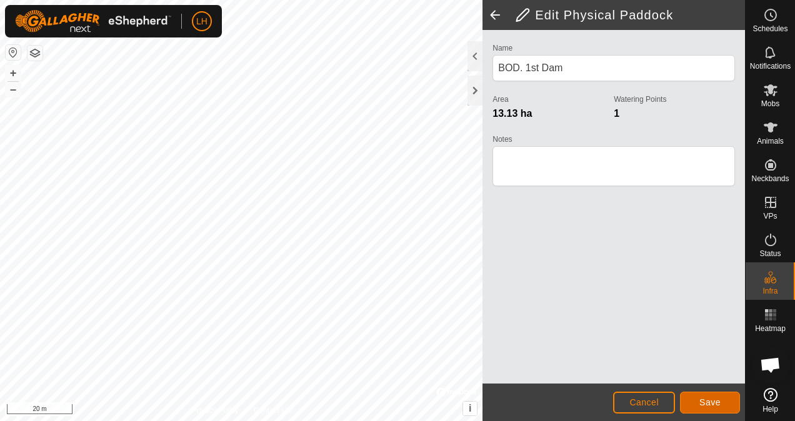
click at [691, 410] on button "Save" at bounding box center [710, 403] width 60 height 22
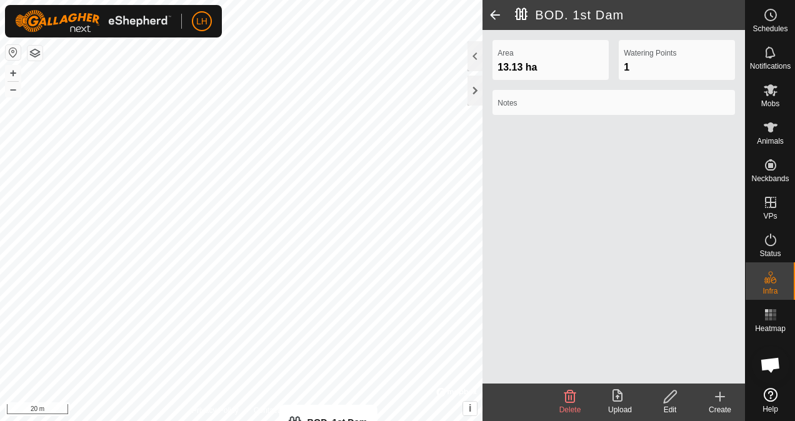
click at [327, 421] on html "LH Schedules Notifications Mobs Animals Neckbands VPs Status Infra Heatmap Help…" at bounding box center [397, 210] width 795 height 421
click at [196, 0] on html "LH My Account Settings Logout Schedules Notifications Mobs Animals Neckbands VP…" at bounding box center [397, 210] width 795 height 421
click at [674, 401] on icon at bounding box center [671, 396] width 16 height 15
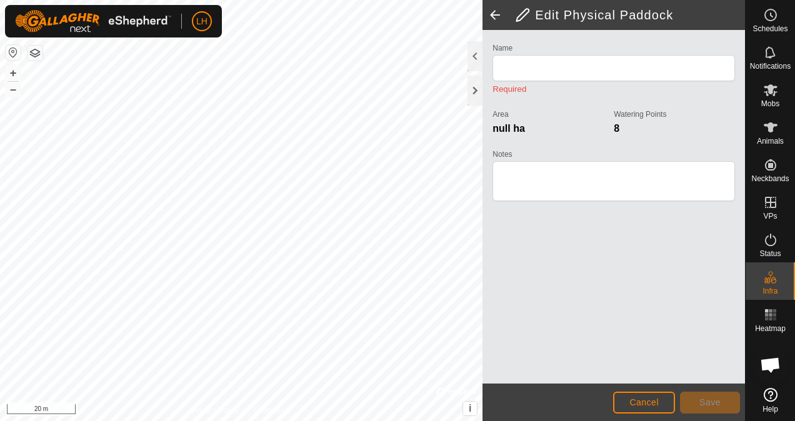
type input "BOD. Entrance"
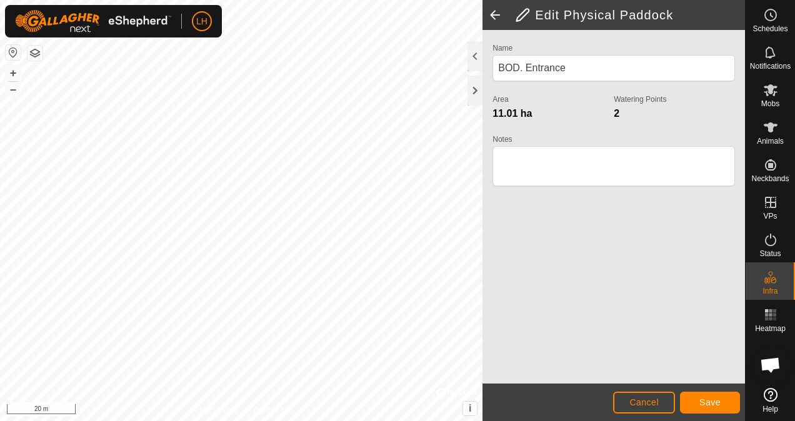
click at [435, 421] on html "LH Schedules Notifications Mobs Animals Neckbands VPs Status Infra Heatmap Help…" at bounding box center [397, 210] width 795 height 421
